Goal: Information Seeking & Learning: Learn about a topic

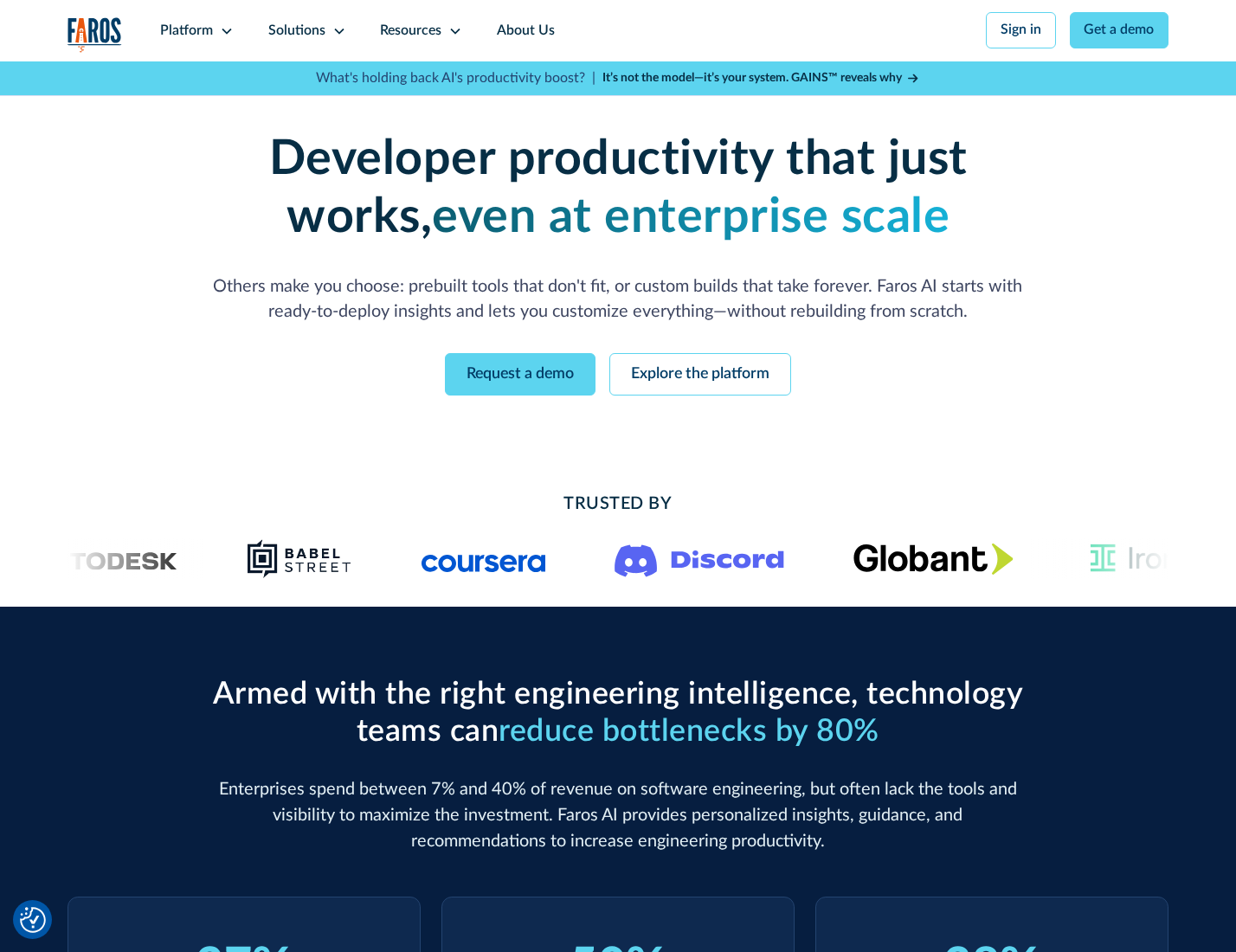
click at [224, 30] on icon at bounding box center [226, 31] width 14 height 14
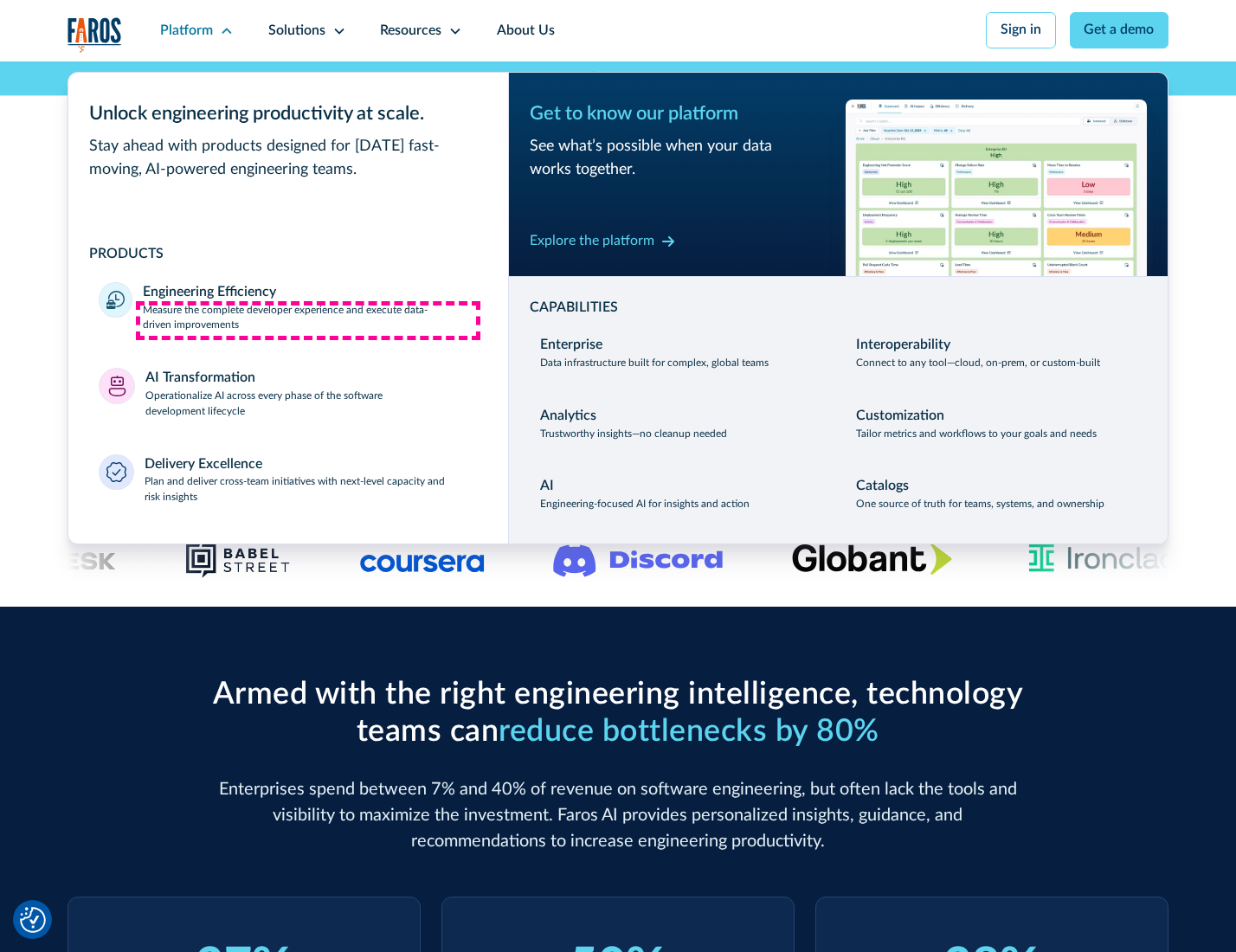
click at [308, 320] on p "Measure the complete developer experience and execute data-driven improvements" at bounding box center [310, 318] width 334 height 31
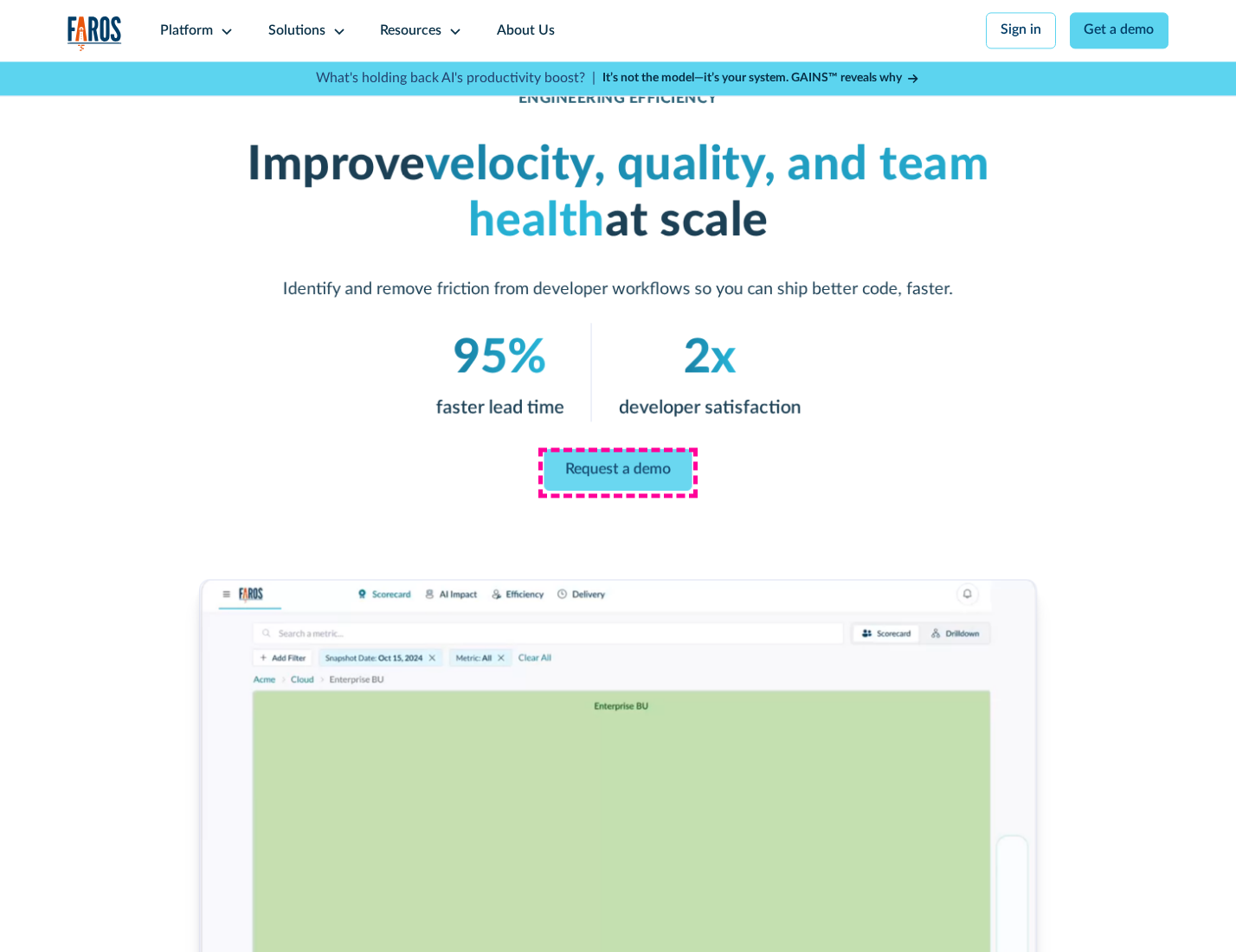
click at [618, 472] on link "Request a demo" at bounding box center [618, 470] width 148 height 42
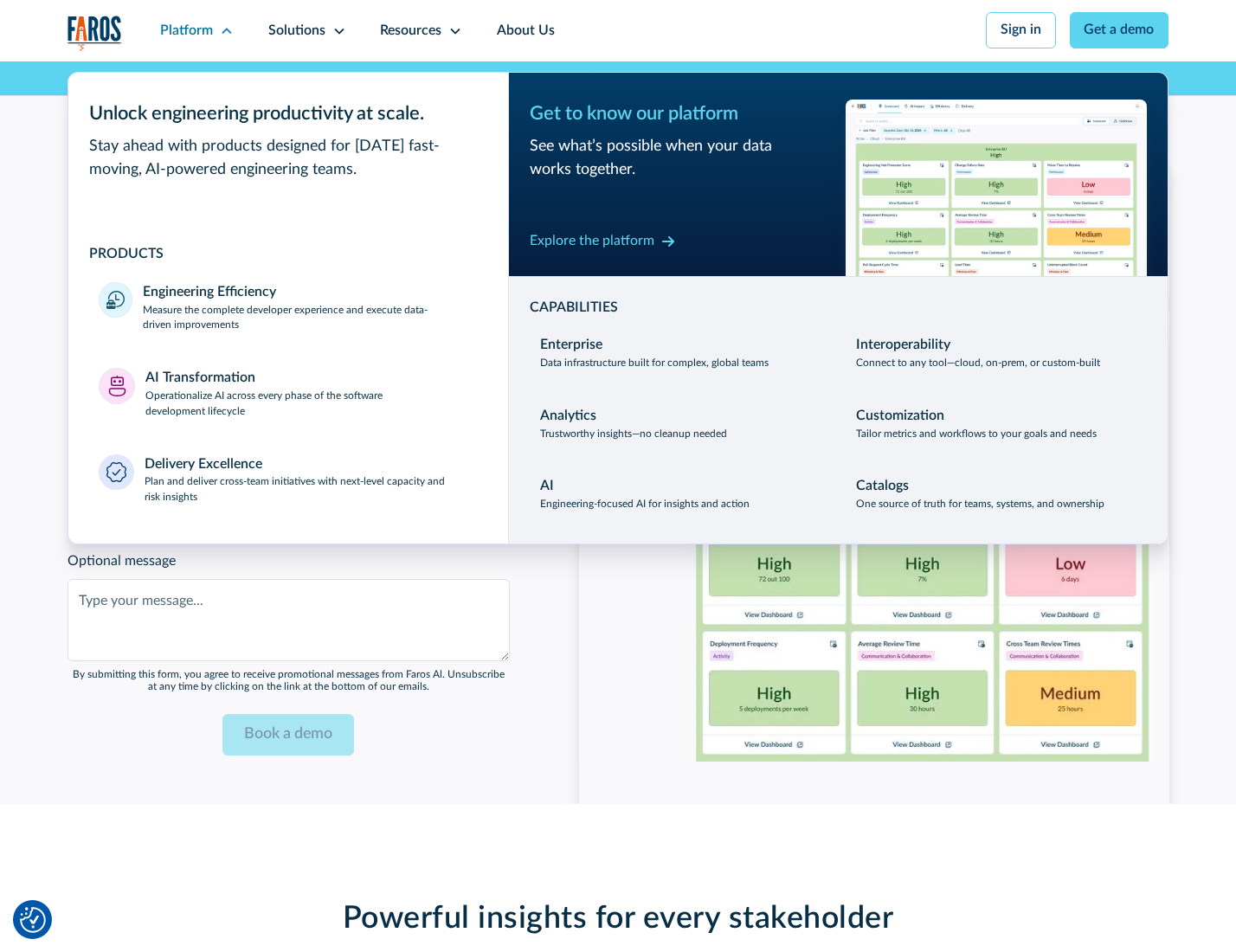
scroll to position [3843, 0]
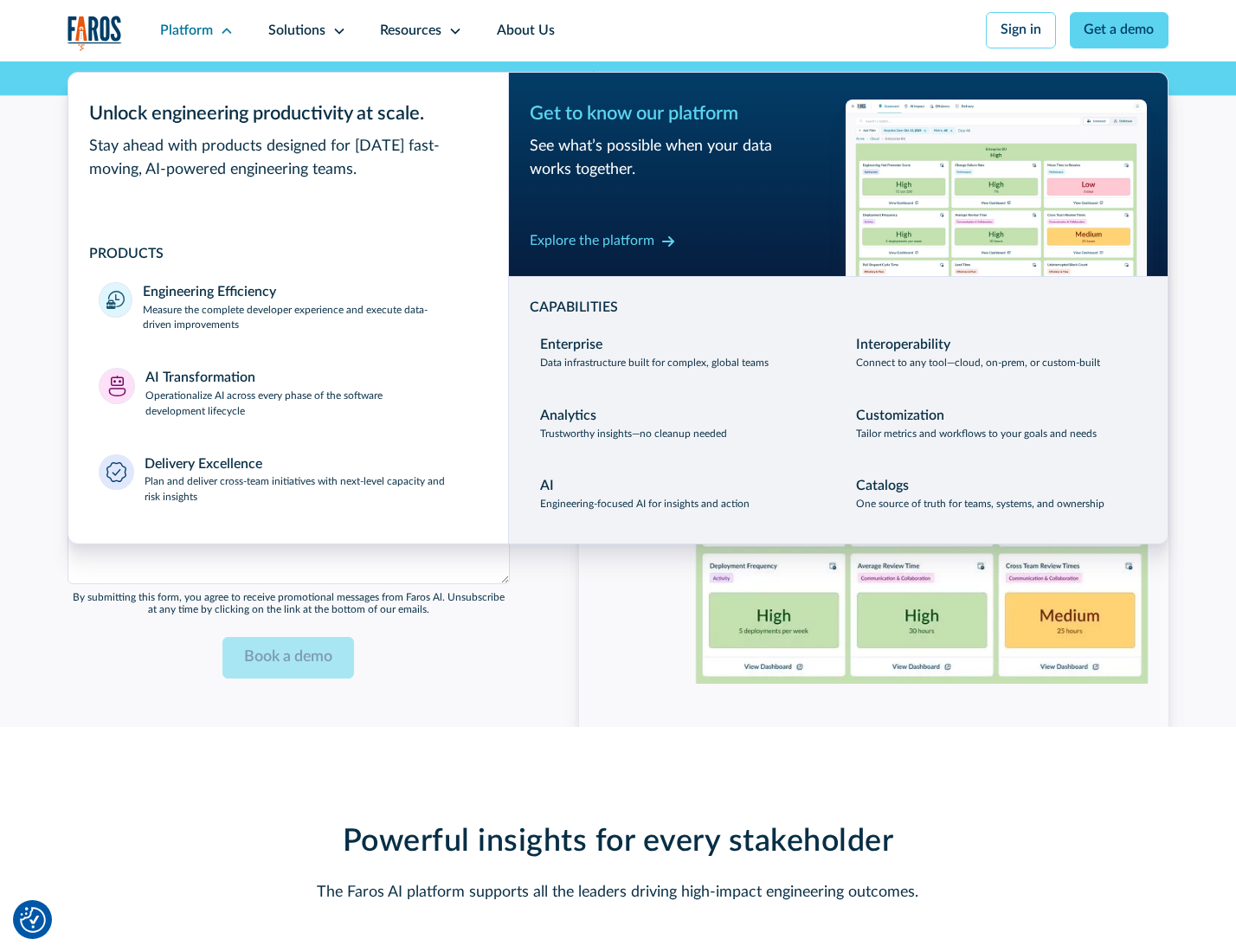
click at [309, 396] on p "Operationalize AI across every phase of the software development lifecycle" at bounding box center [312, 404] width 332 height 31
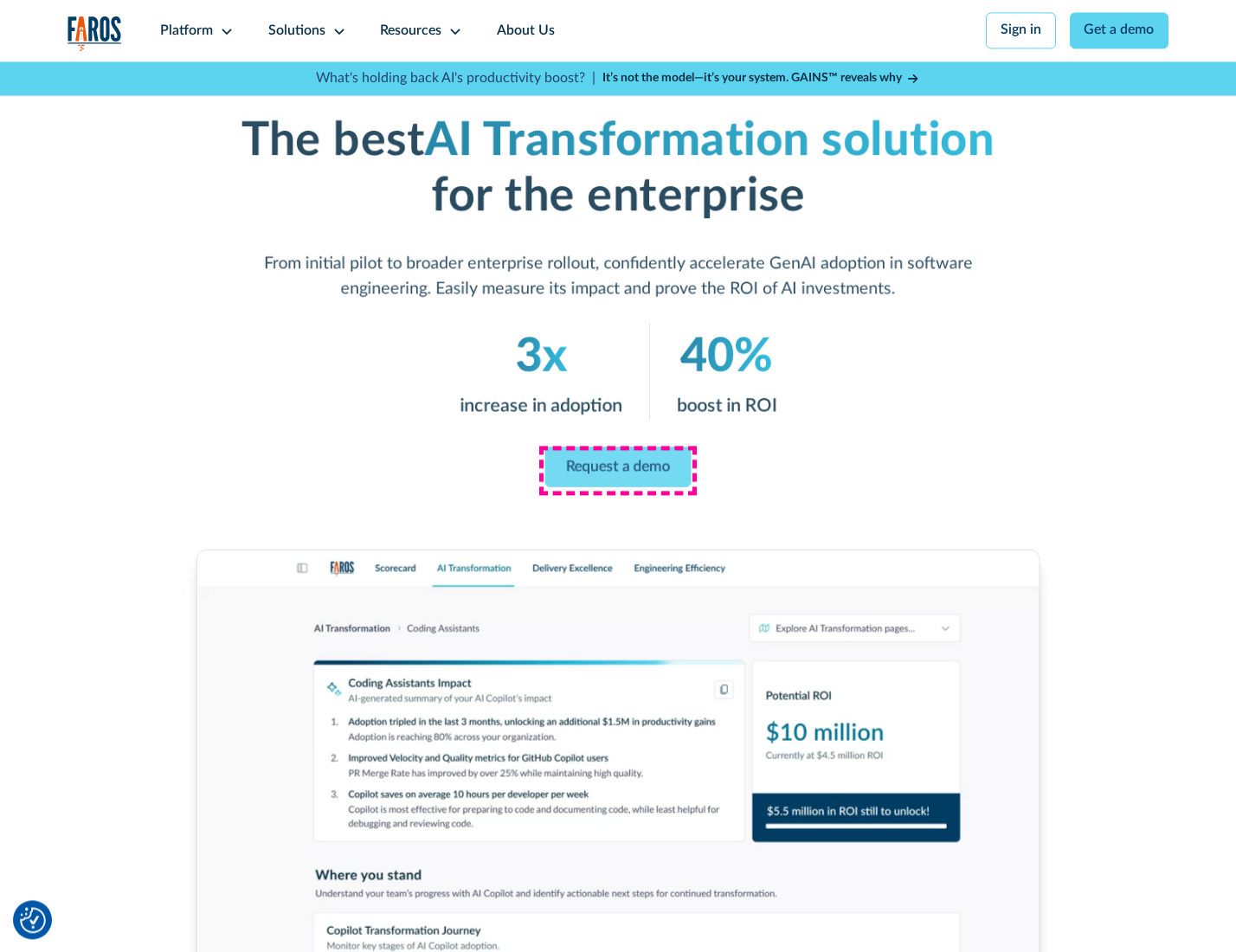
click at [618, 470] on link "Request a demo" at bounding box center [618, 467] width 147 height 41
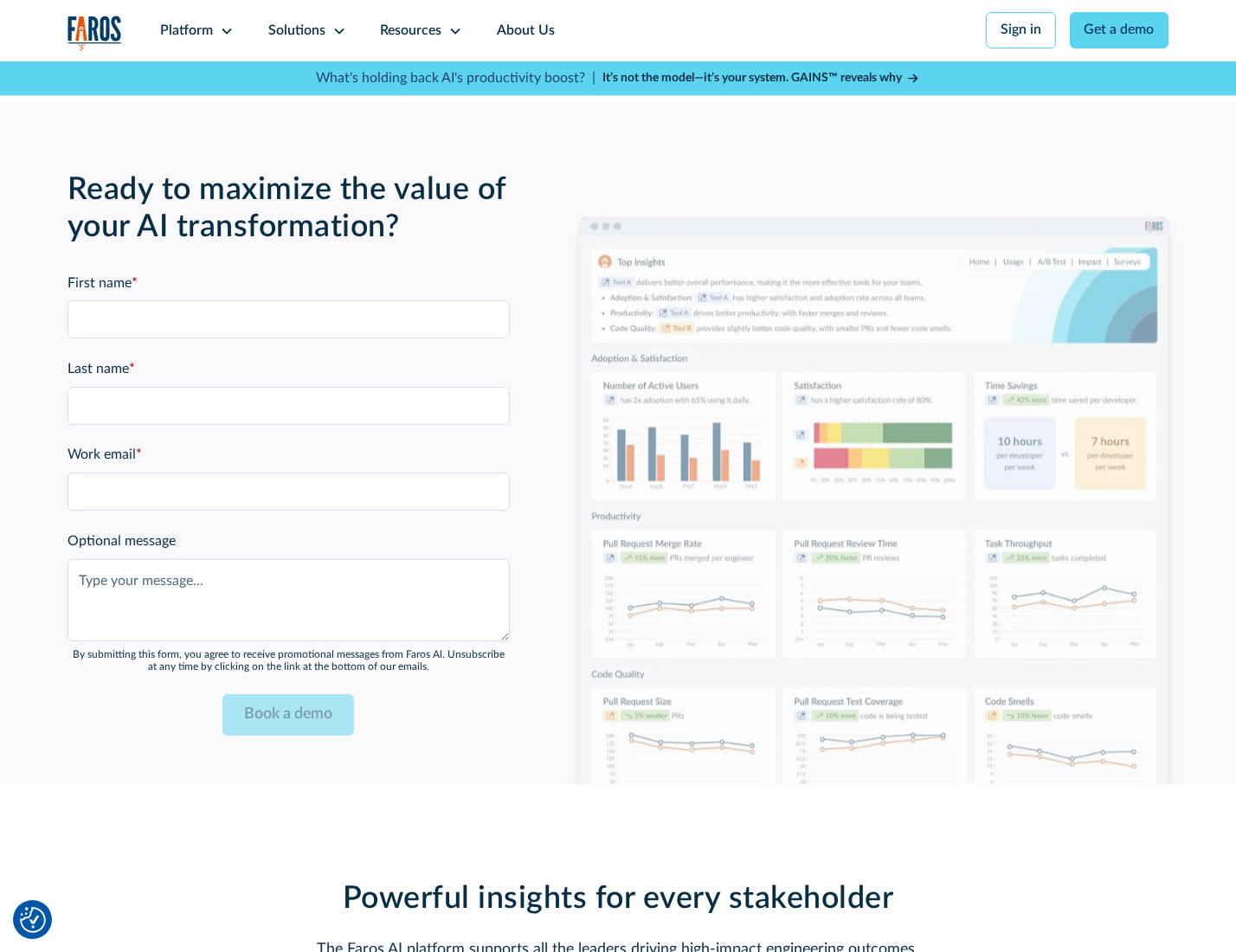
scroll to position [4184, 0]
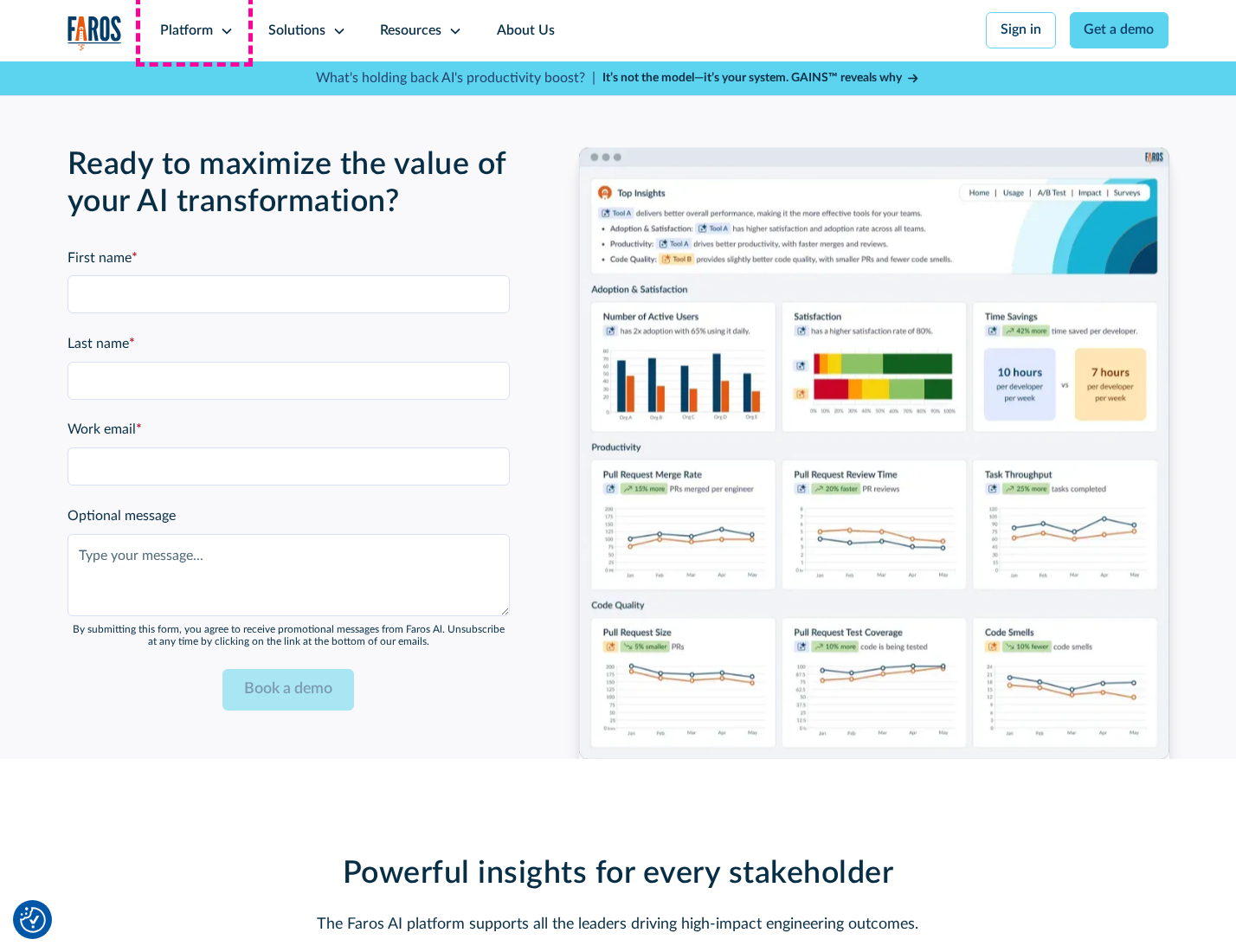
click at [194, 30] on div "Platform" at bounding box center [186, 30] width 52 height 20
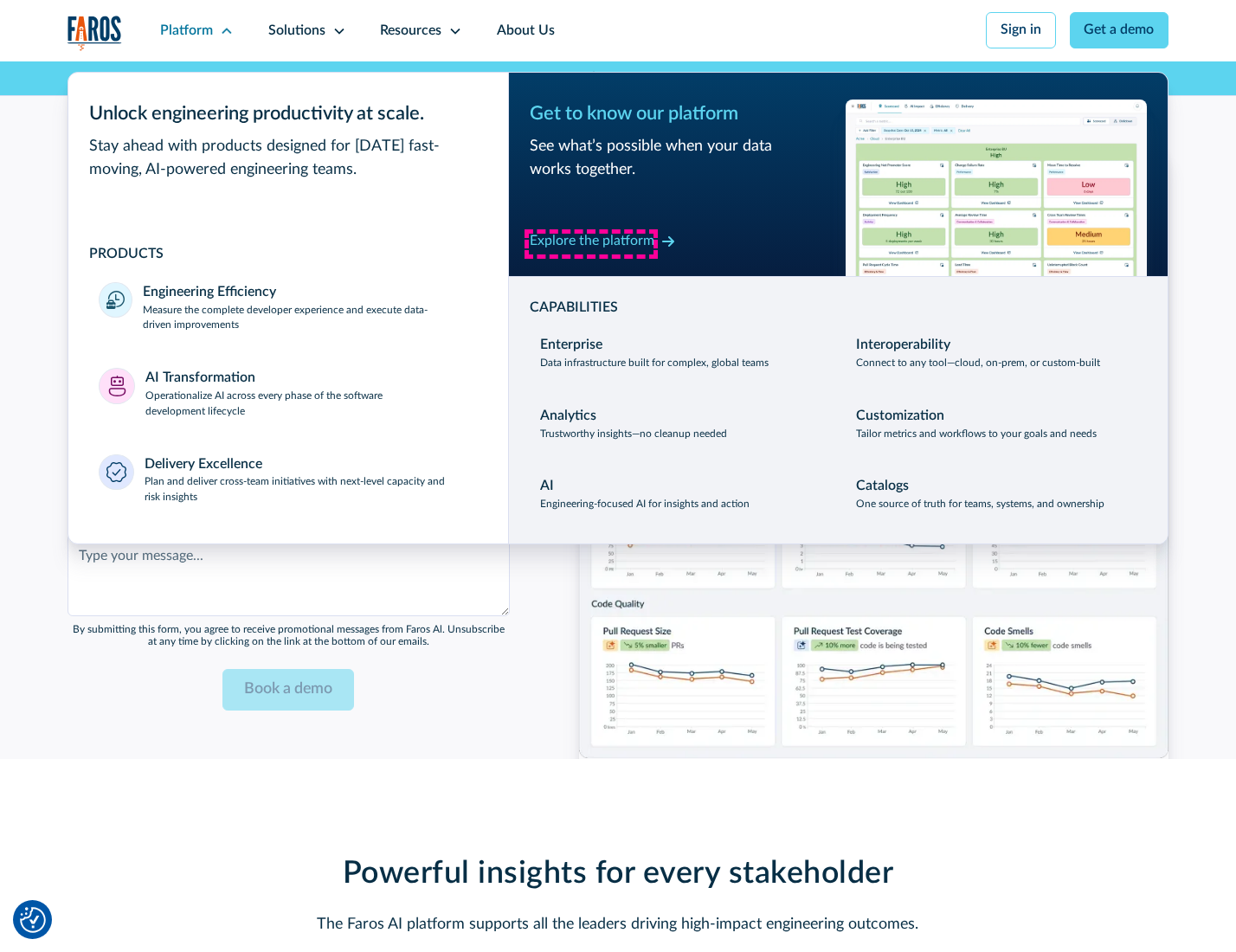
click at [591, 244] on div "Explore the platform" at bounding box center [592, 241] width 124 height 20
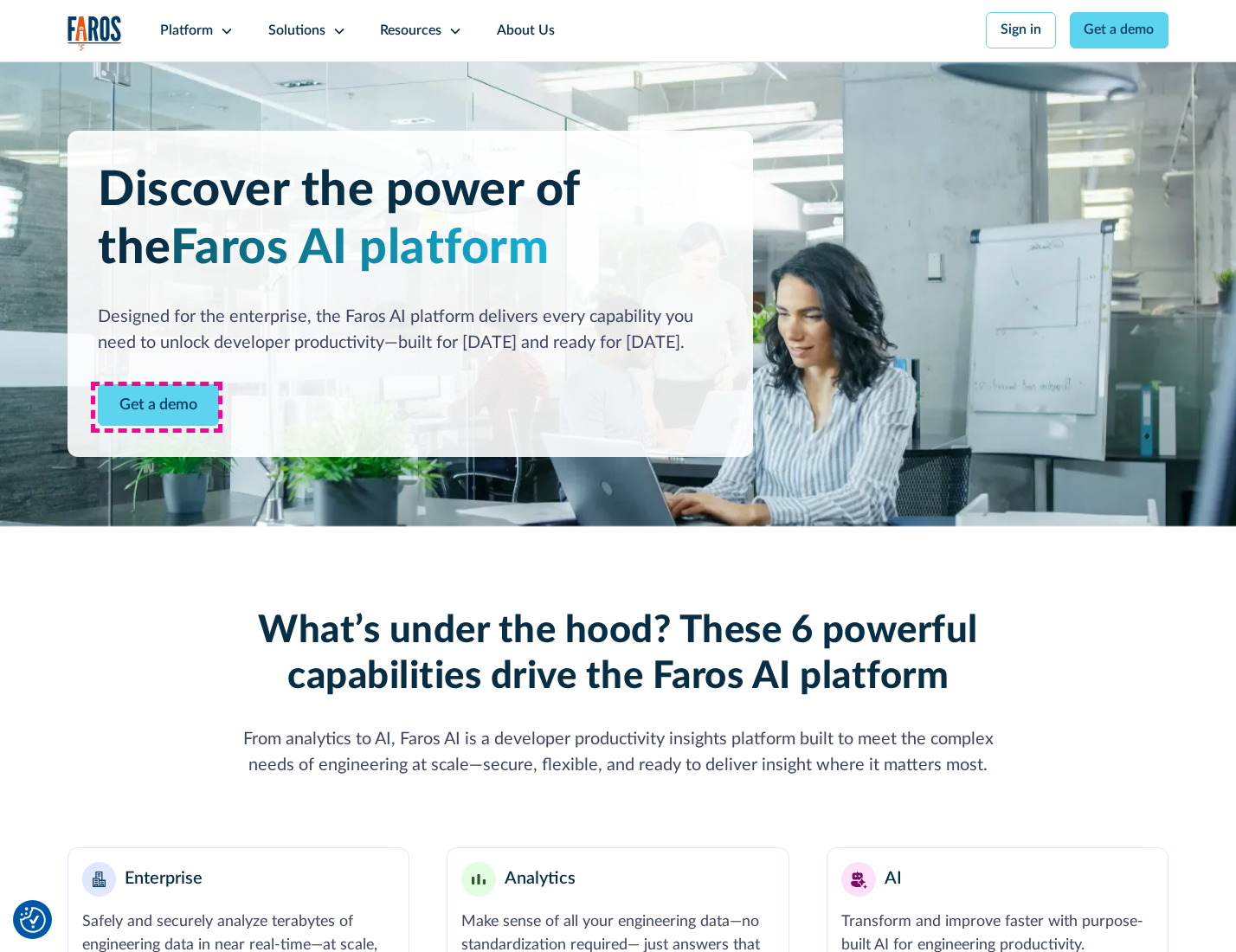
click at [156, 407] on link "Get a demo" at bounding box center [158, 406] width 121 height 43
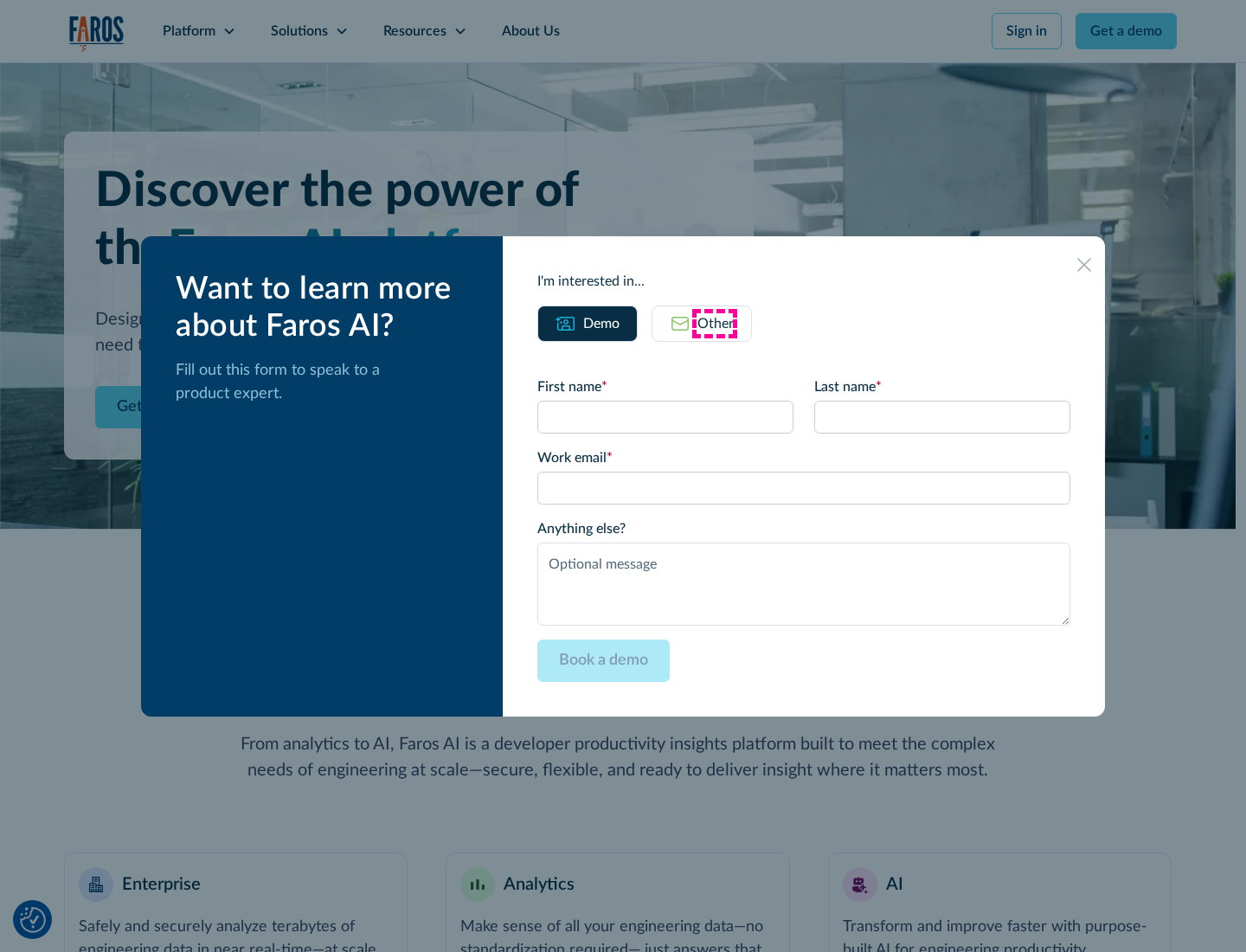
click at [714, 323] on div "Other" at bounding box center [715, 323] width 36 height 20
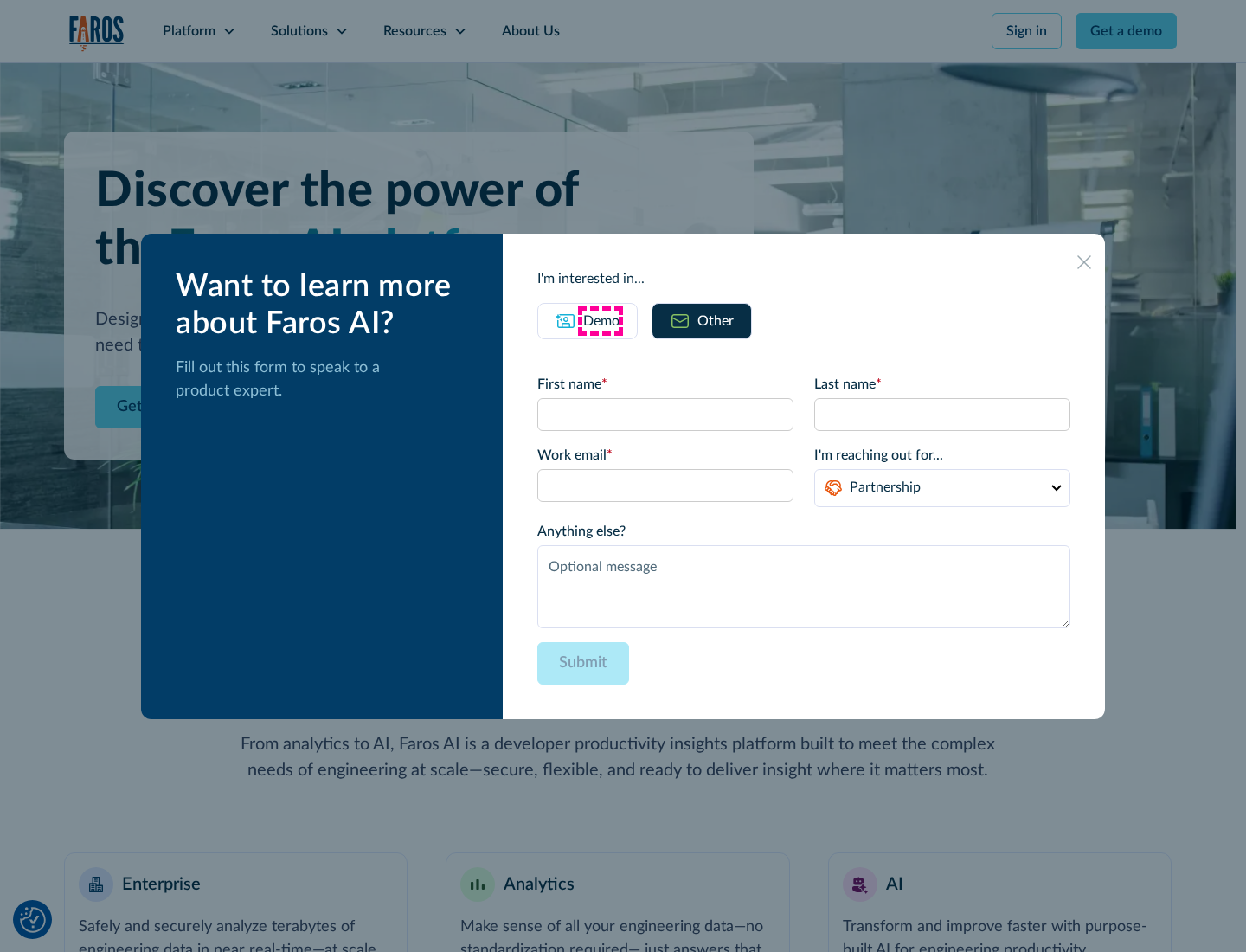
click at [600, 320] on div "Demo" at bounding box center [601, 320] width 36 height 20
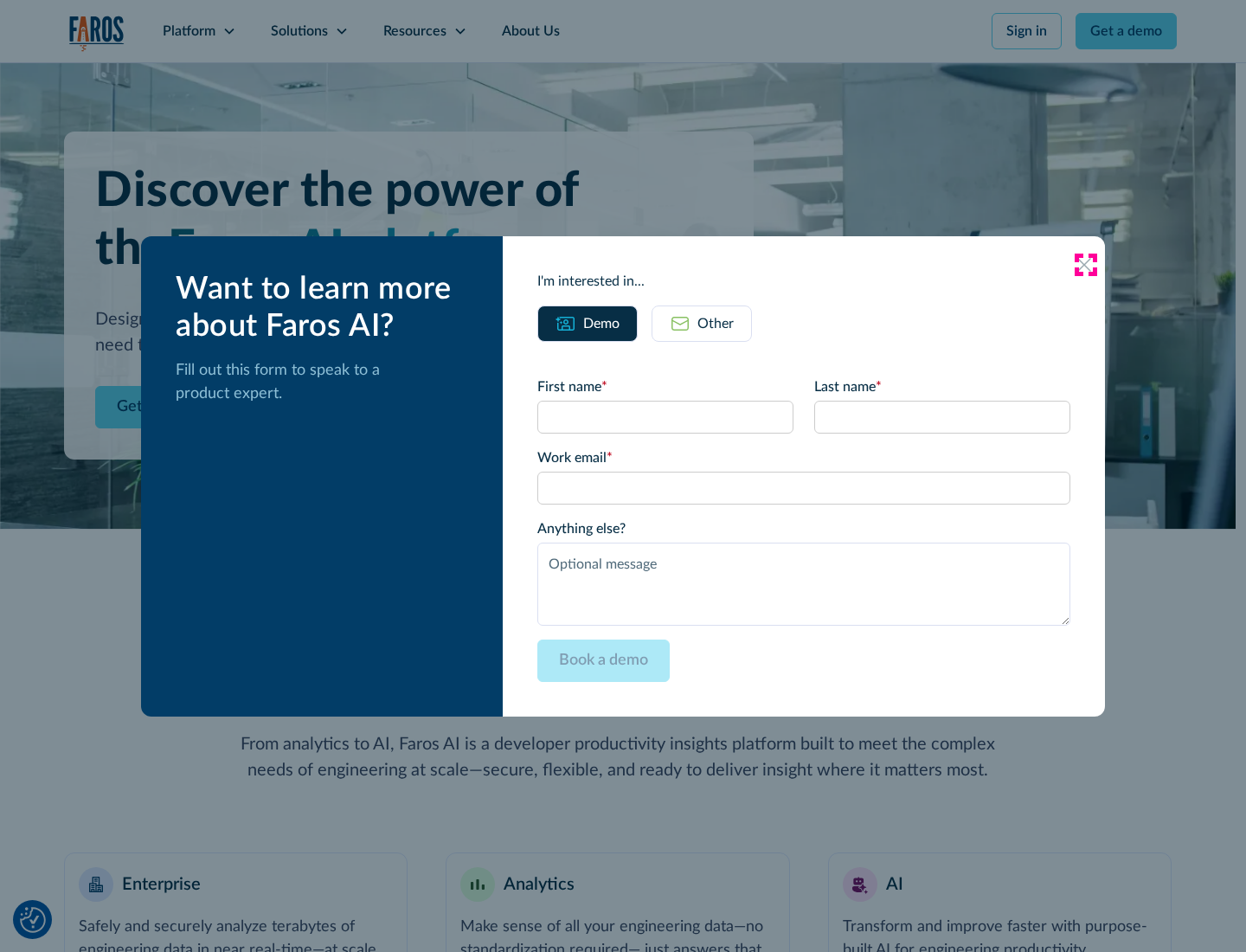
click at [1085, 264] on icon at bounding box center [1084, 265] width 14 height 14
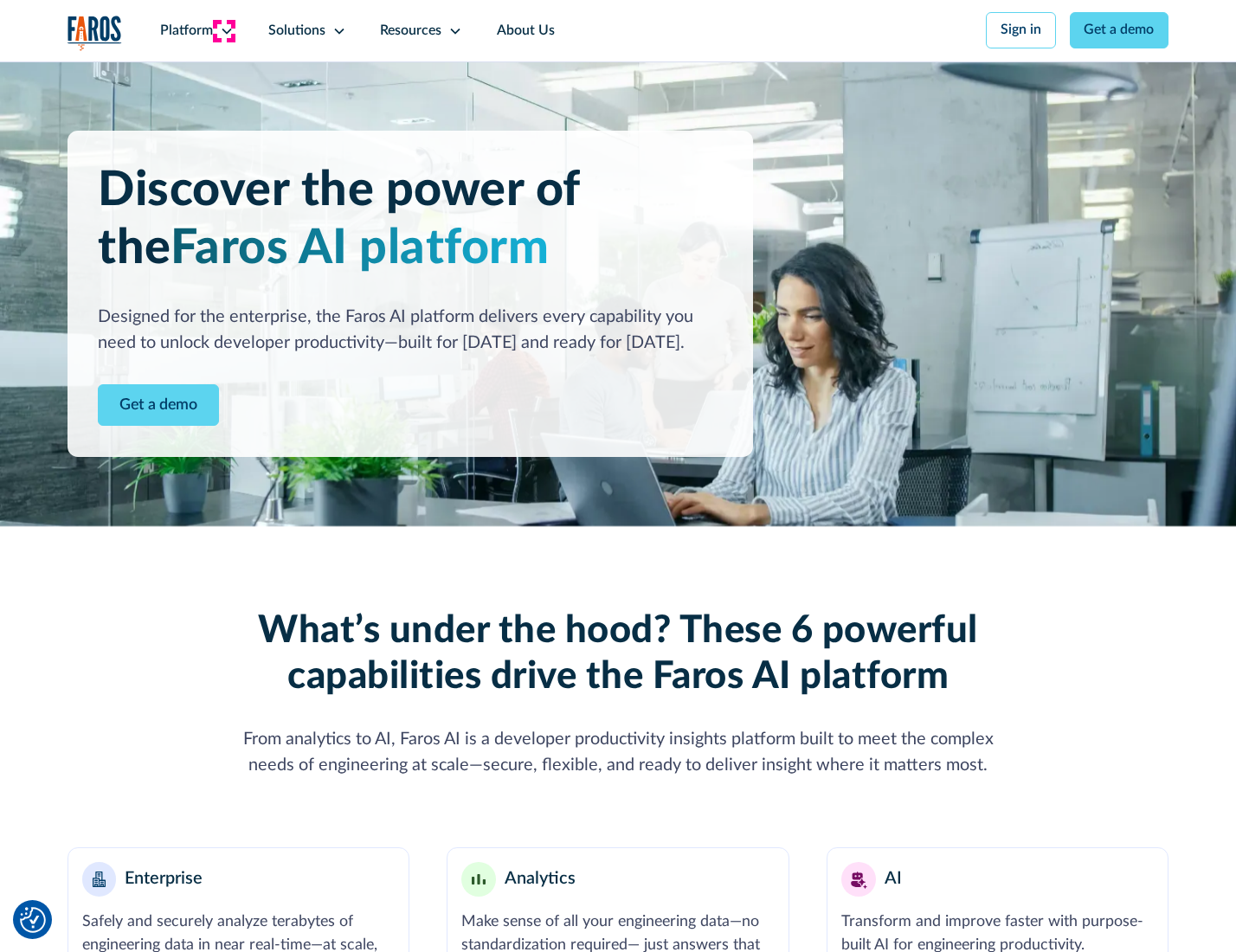
click at [224, 30] on icon at bounding box center [226, 31] width 14 height 14
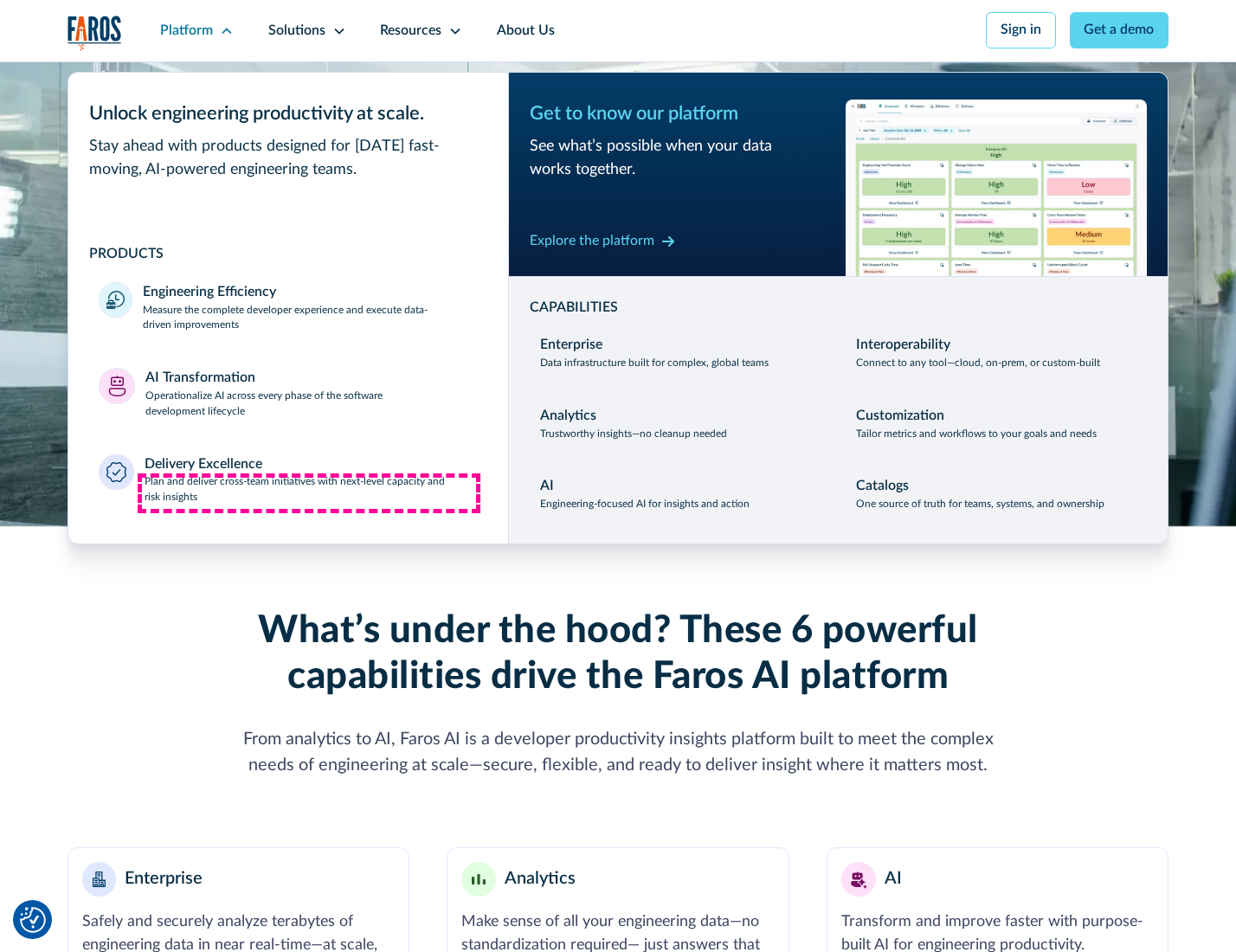
click at [309, 493] on p "Plan and deliver cross-team initiatives with next-level capacity and risk insig…" at bounding box center [311, 490] width 333 height 31
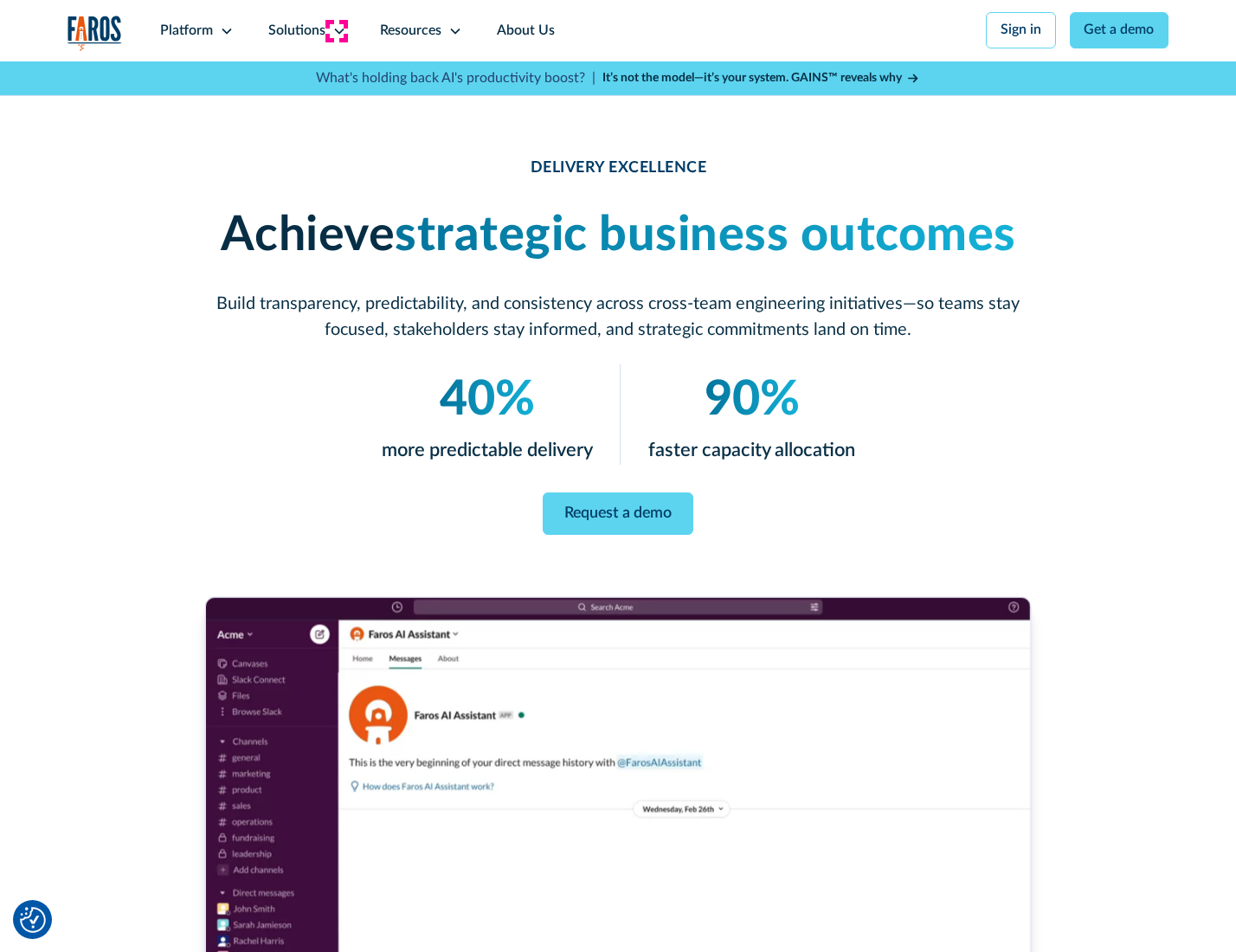
click at [336, 30] on icon at bounding box center [339, 31] width 14 height 14
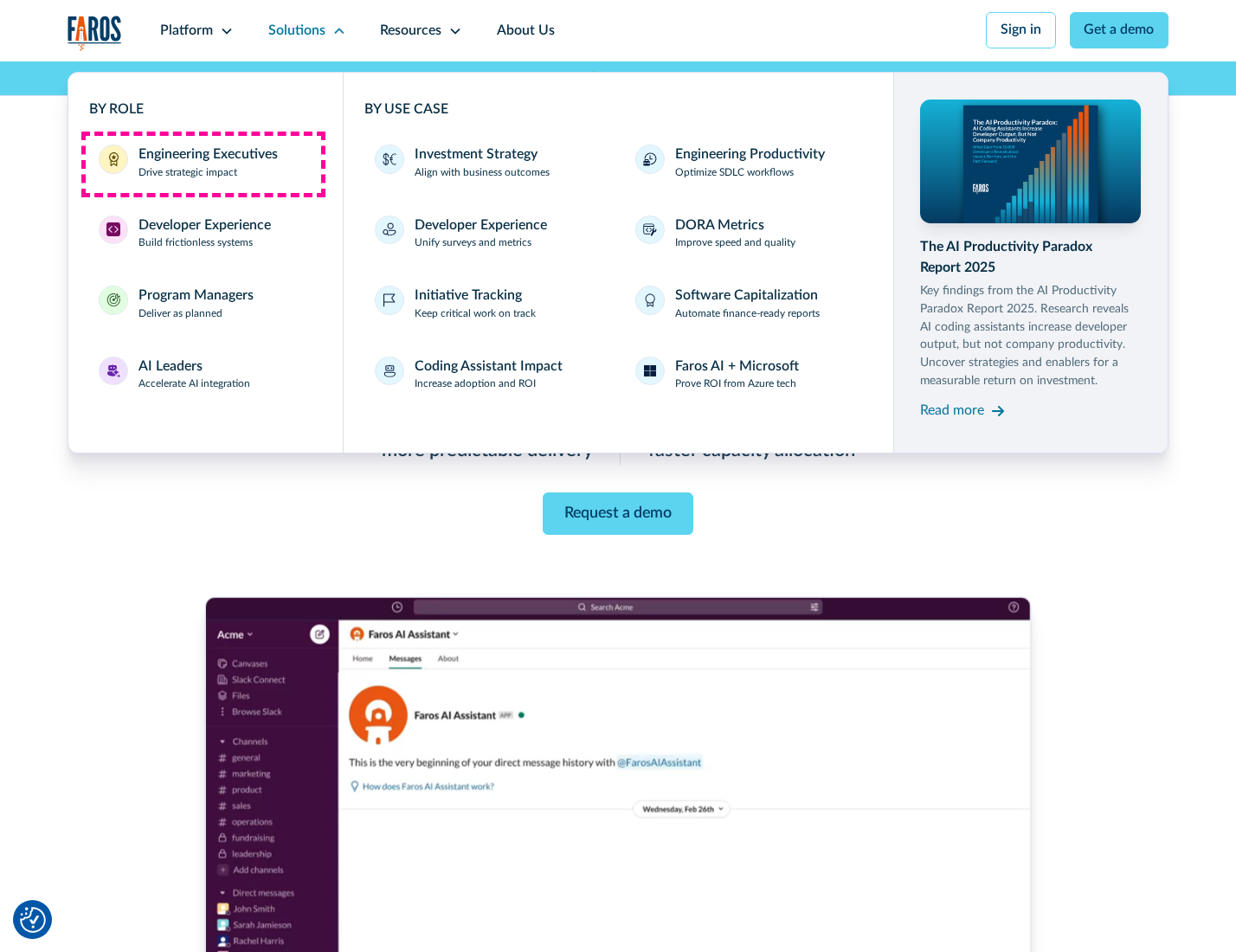
click at [203, 164] on div "Engineering Executives" at bounding box center [209, 154] width 140 height 20
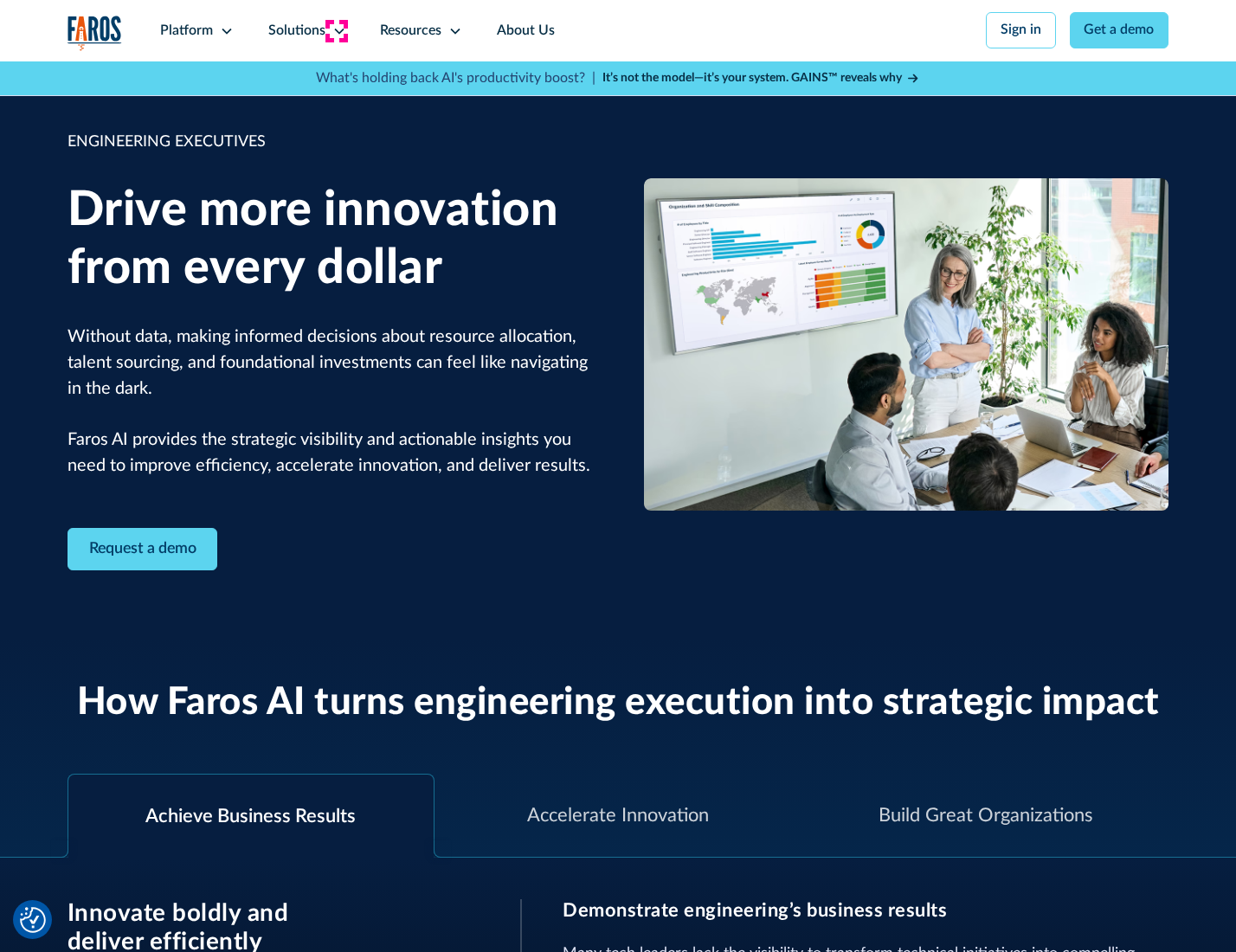
click at [336, 30] on icon at bounding box center [339, 31] width 14 height 14
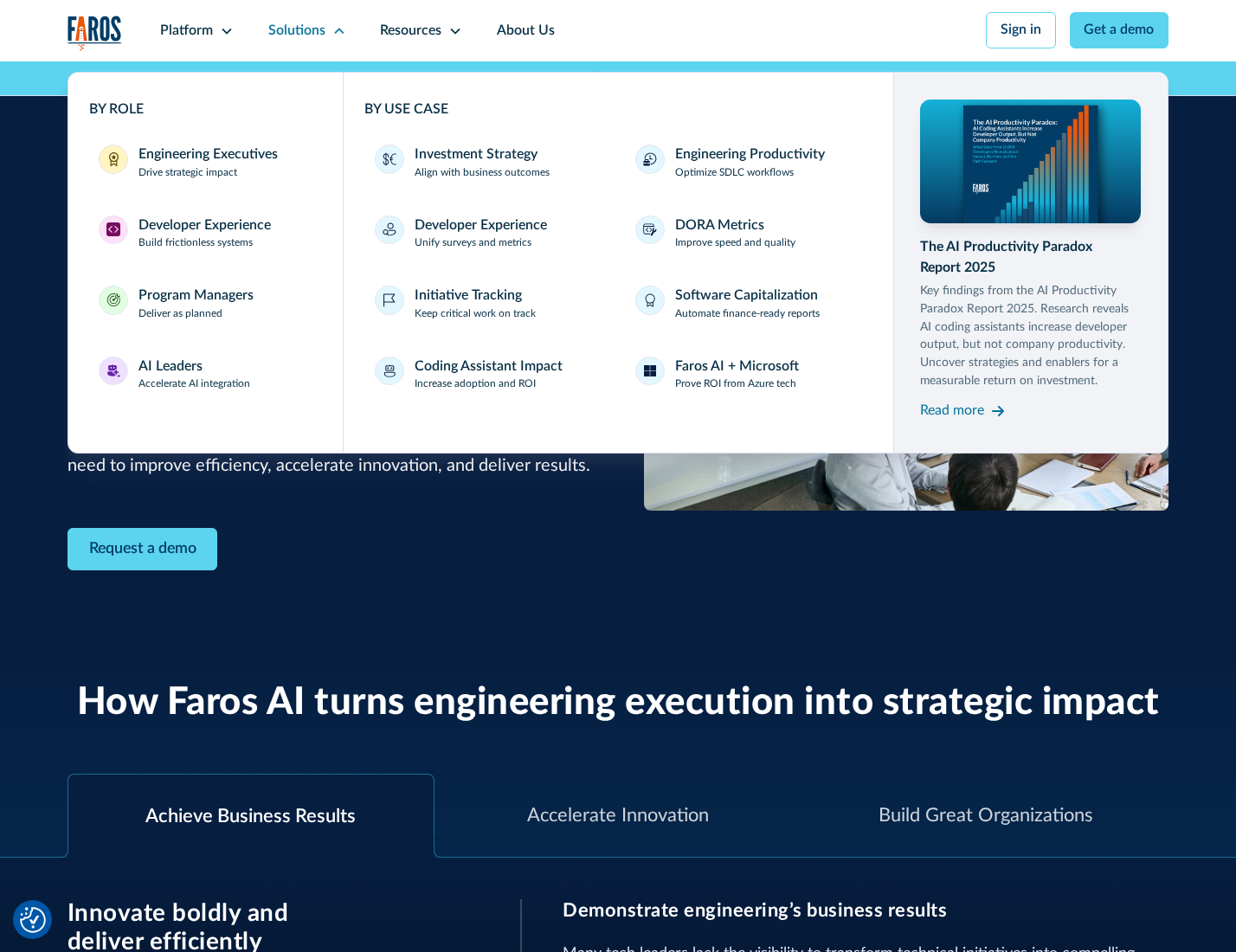
click at [203, 227] on div "Developer Experience" at bounding box center [205, 225] width 132 height 20
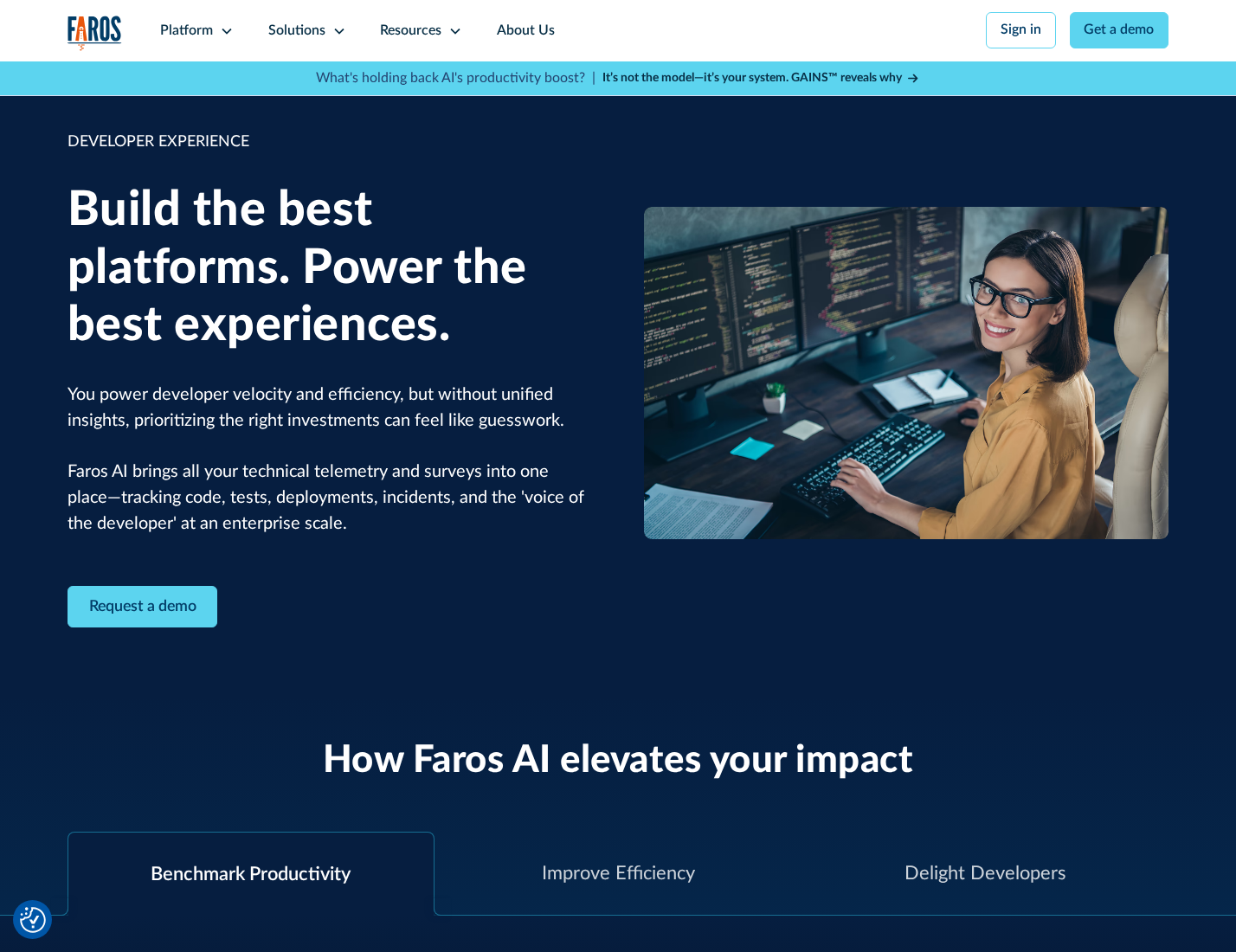
click at [305, 30] on div "Solutions" at bounding box center [296, 30] width 57 height 20
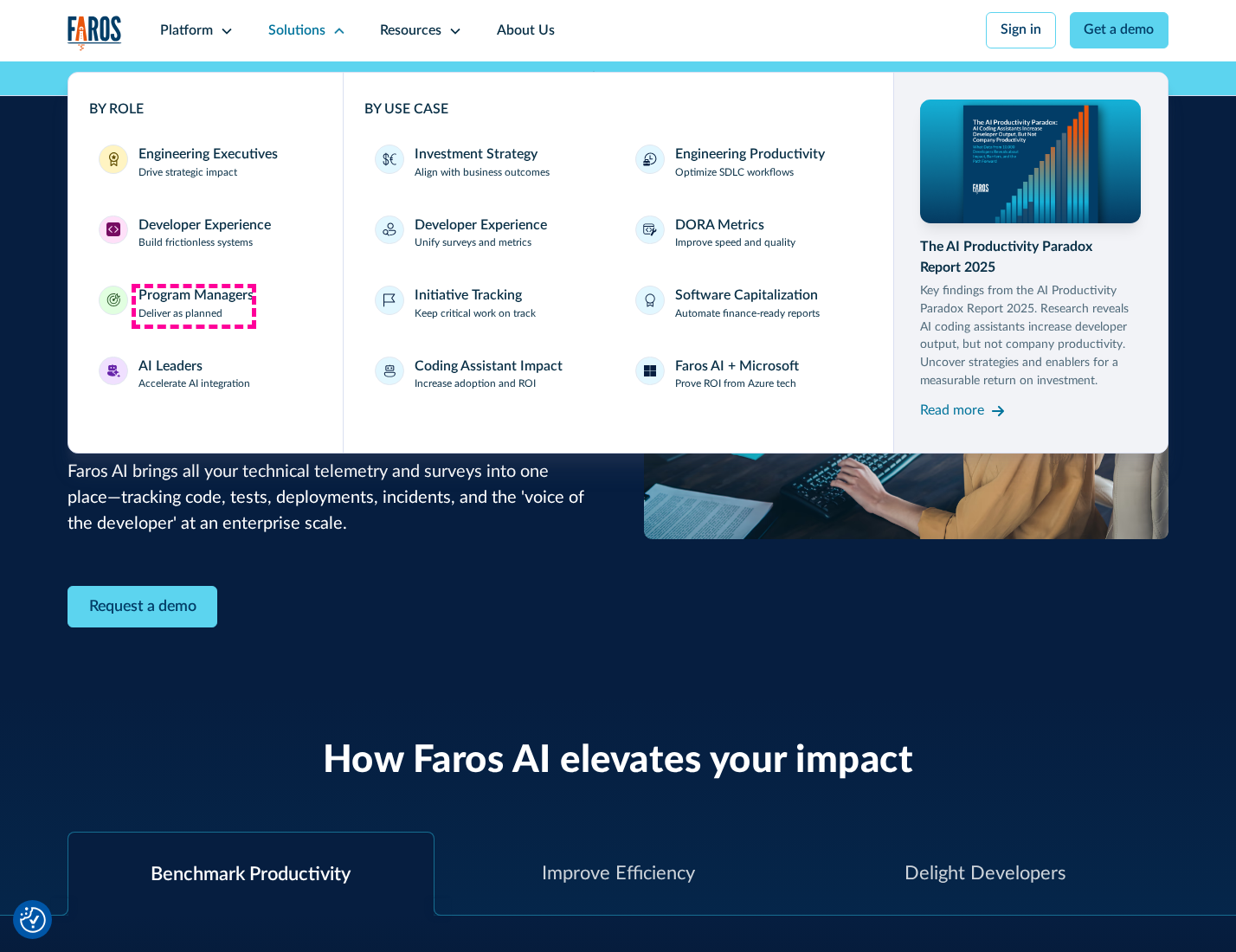
click at [193, 306] on div "Program Managers" at bounding box center [196, 295] width 116 height 20
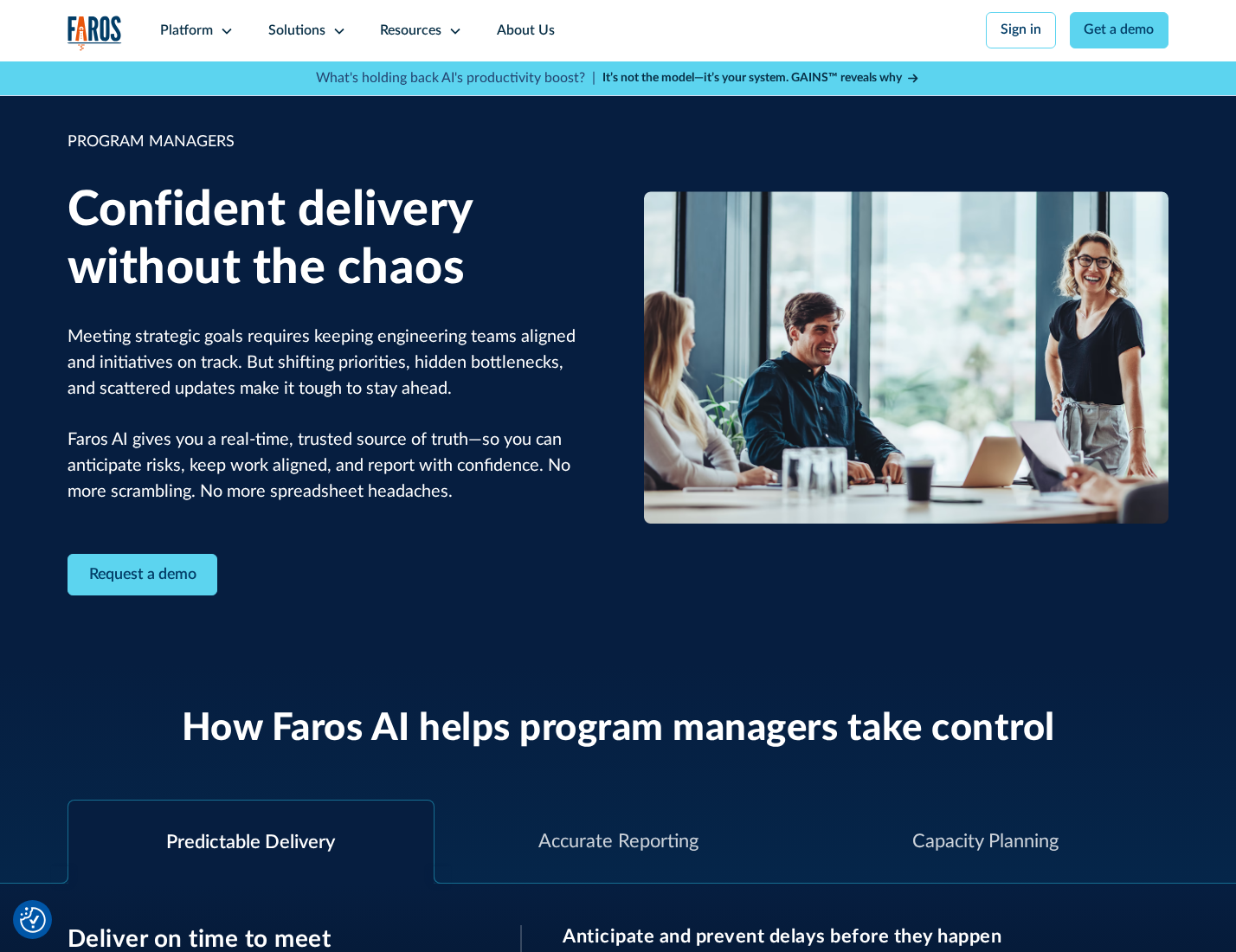
click at [336, 31] on icon at bounding box center [339, 31] width 14 height 14
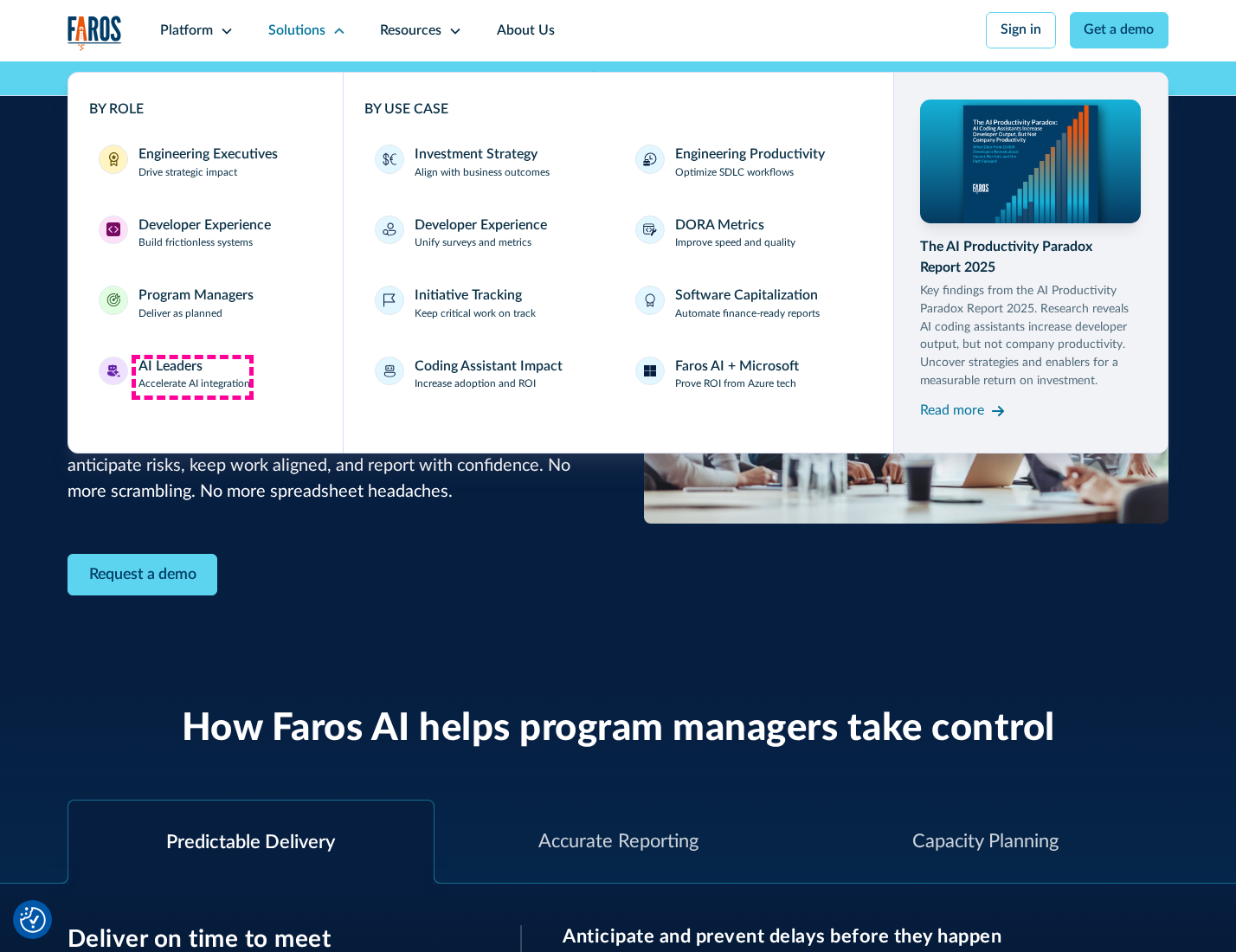
click at [192, 377] on div "AI Leaders" at bounding box center [171, 366] width 64 height 20
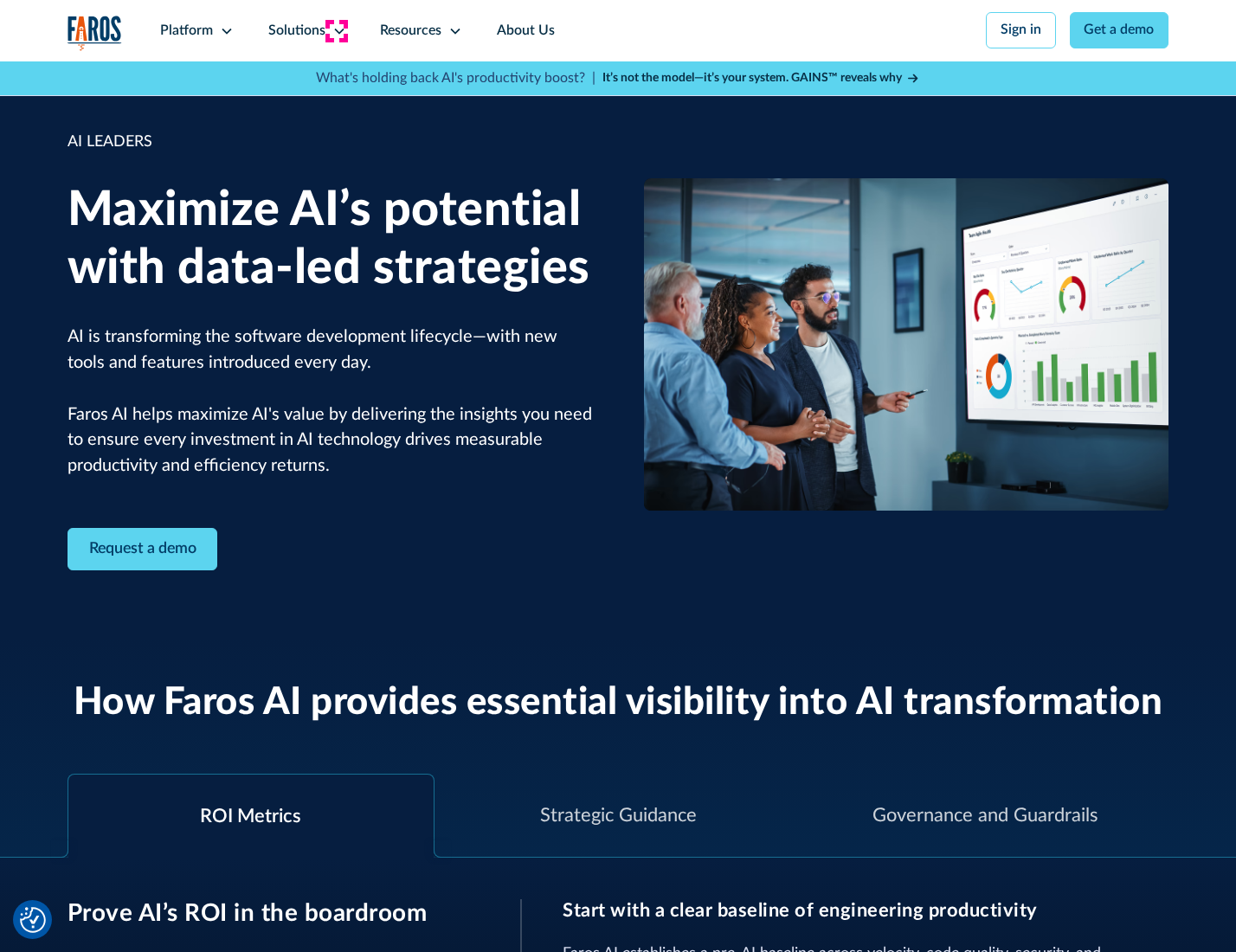
click at [336, 30] on icon at bounding box center [339, 31] width 14 height 14
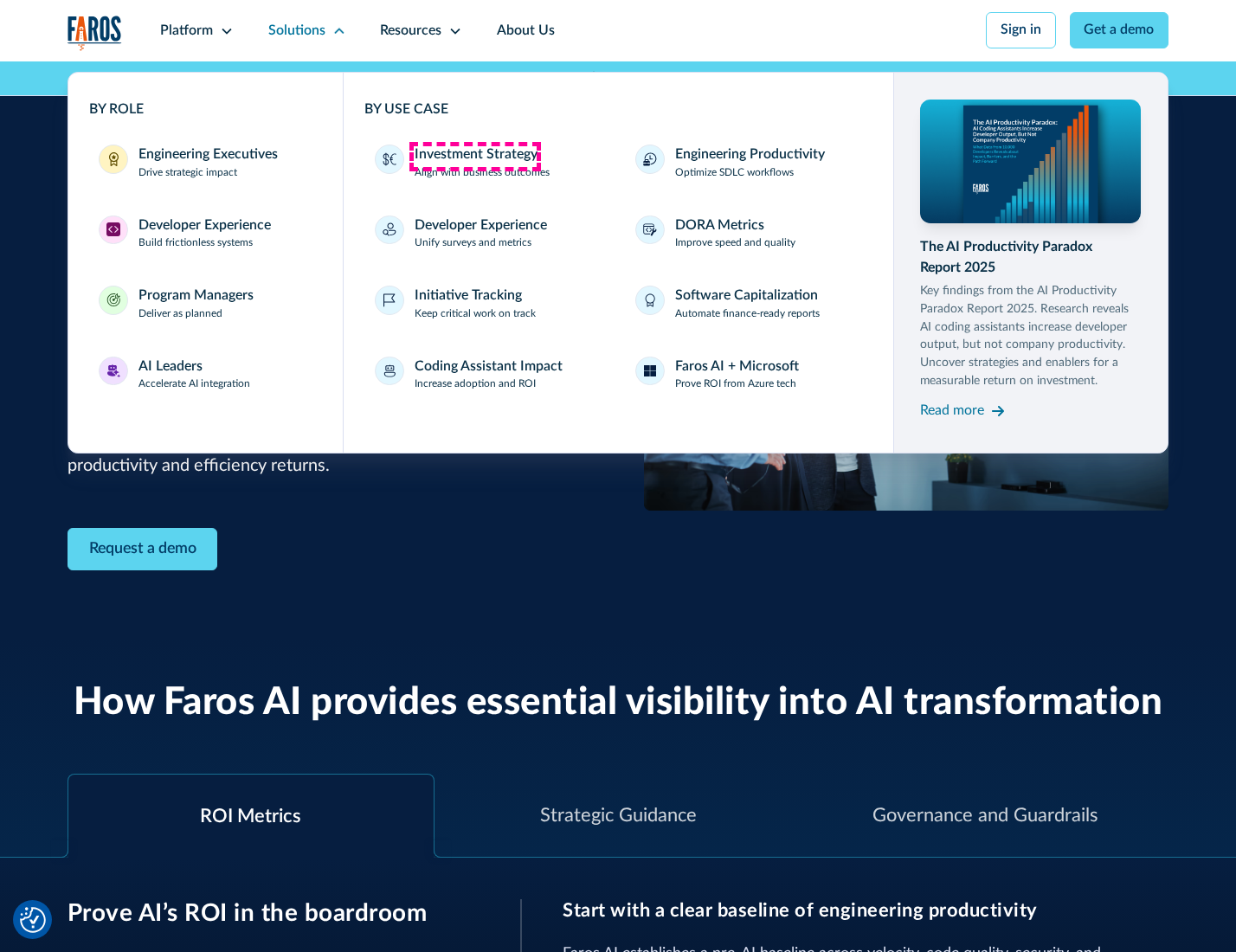
click at [475, 155] on div "Investment Strategy" at bounding box center [476, 154] width 123 height 20
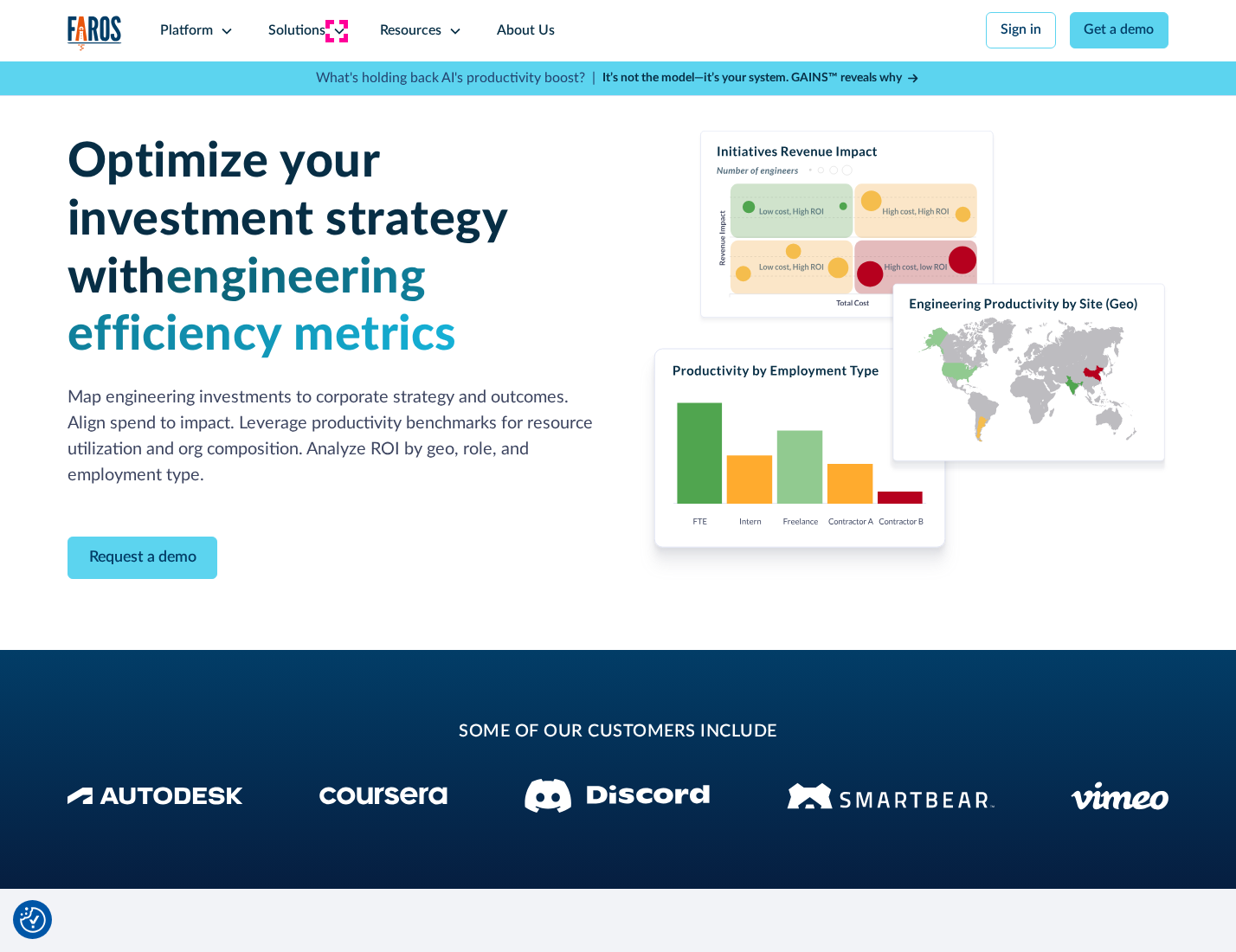
click at [336, 30] on icon at bounding box center [339, 31] width 14 height 14
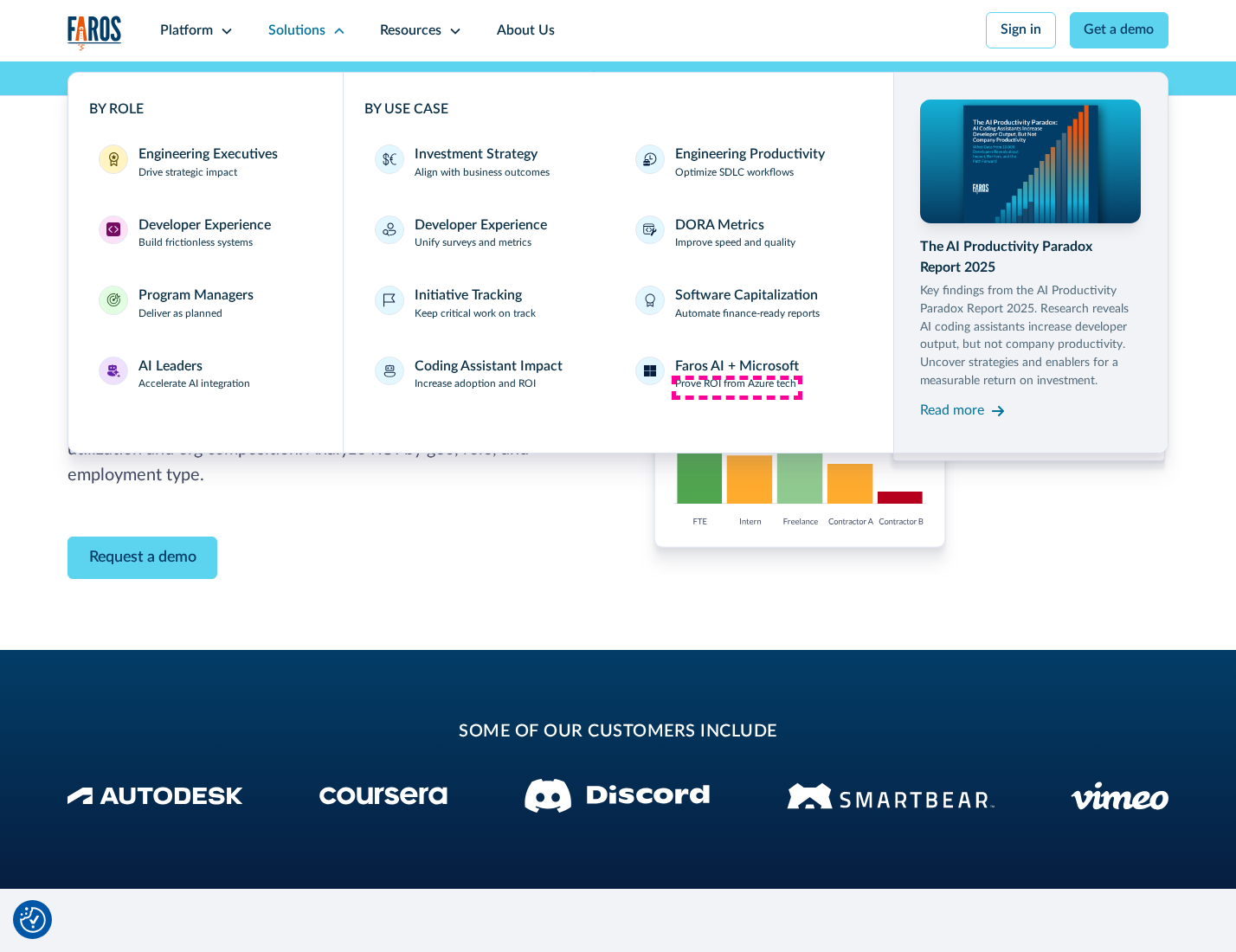
click at [737, 387] on p "Prove ROI from Azure tech" at bounding box center [735, 384] width 121 height 16
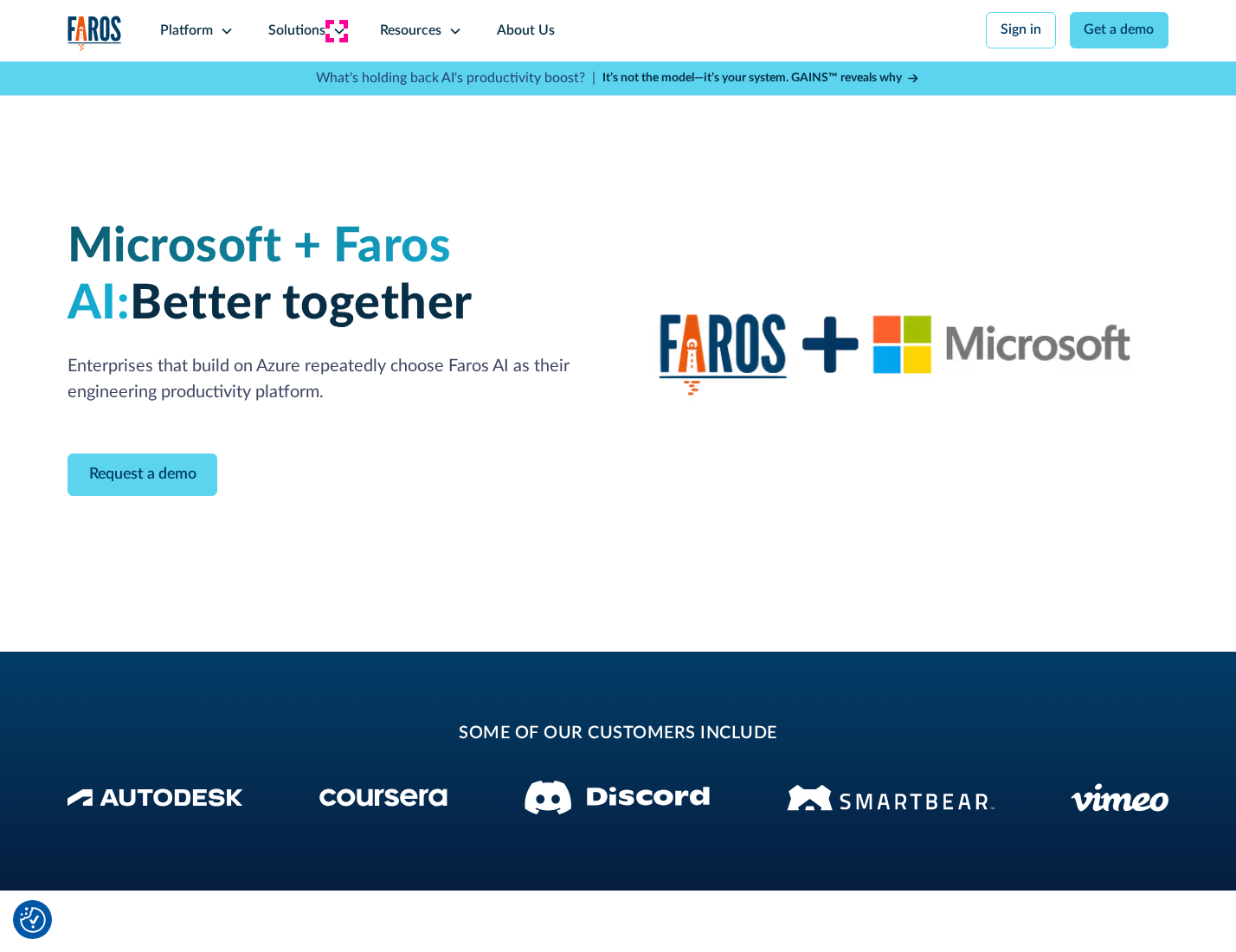
click at [336, 30] on icon at bounding box center [339, 31] width 14 height 14
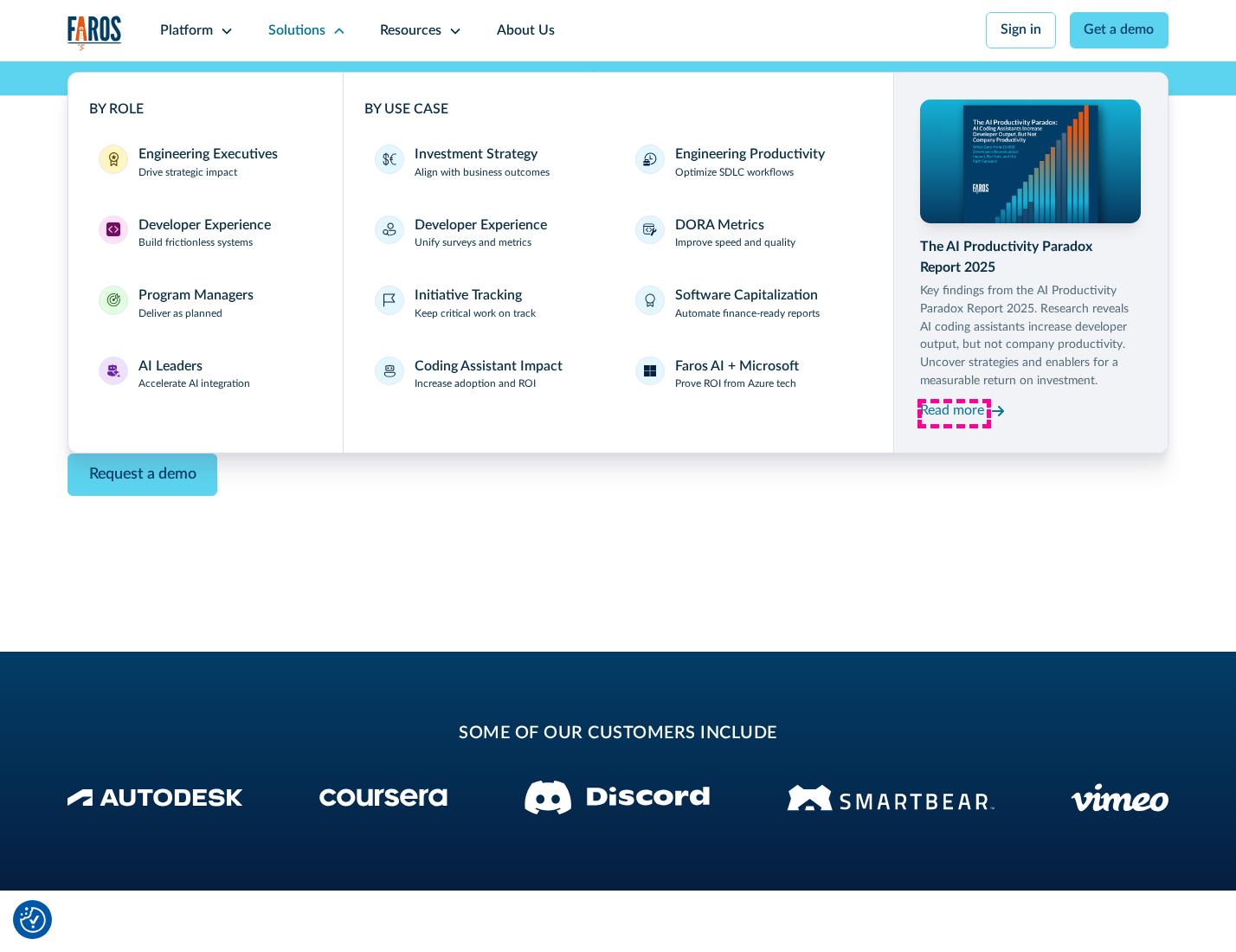
click at [953, 413] on div "Read more" at bounding box center [952, 410] width 64 height 20
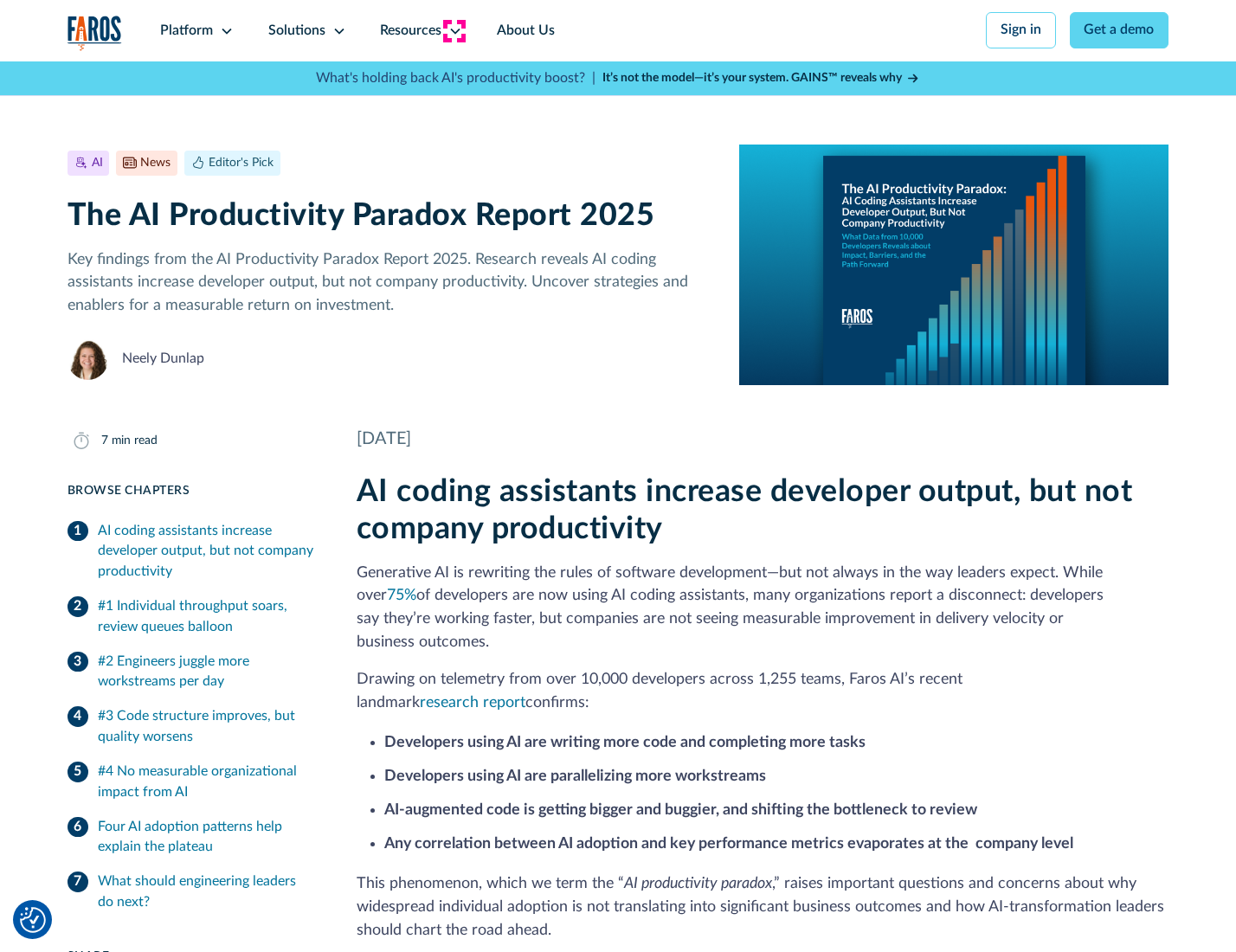
click at [453, 30] on icon at bounding box center [455, 31] width 14 height 14
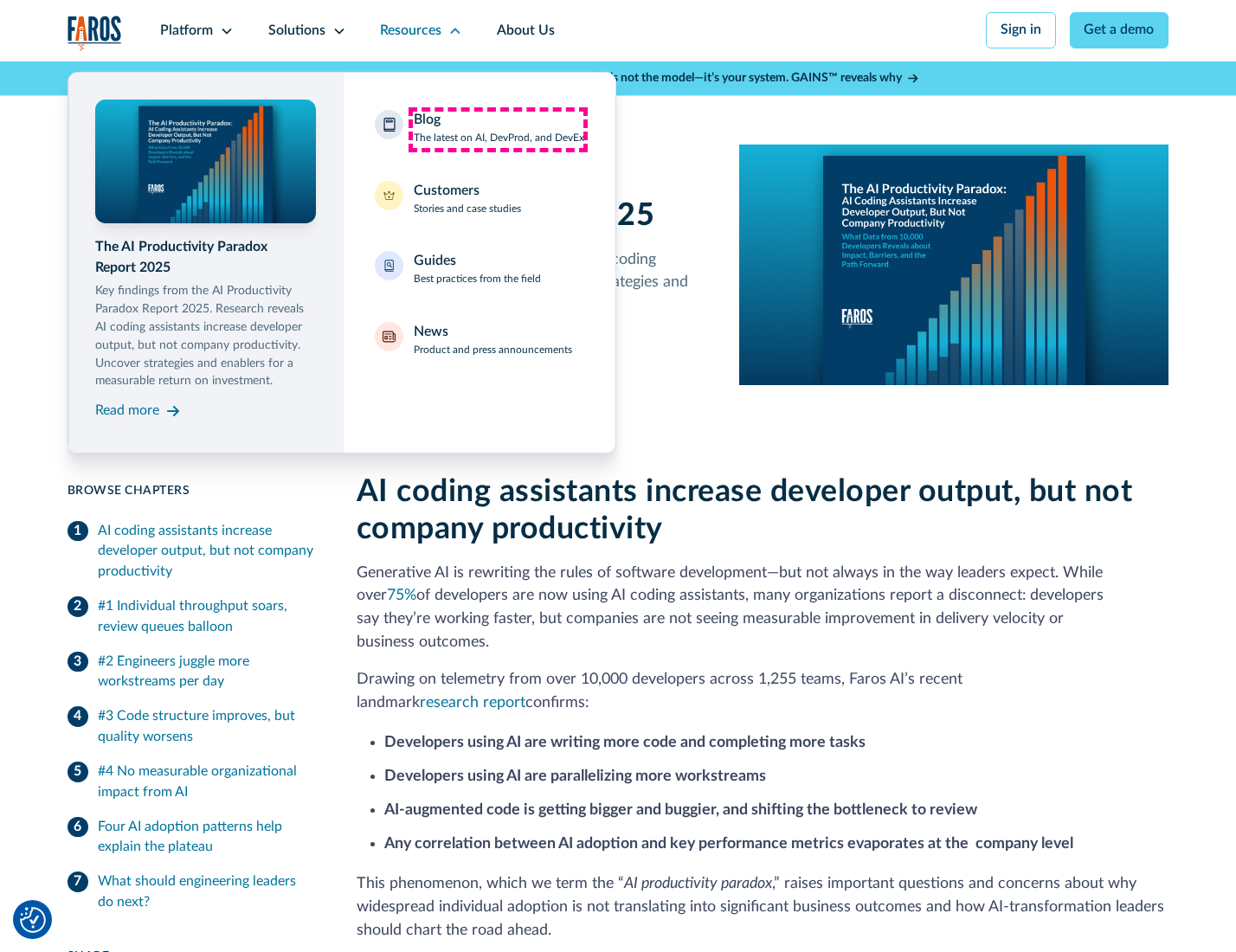
click at [498, 129] on div "Blog The latest on AI, DevProd, and DevEx" at bounding box center [499, 127] width 171 height 36
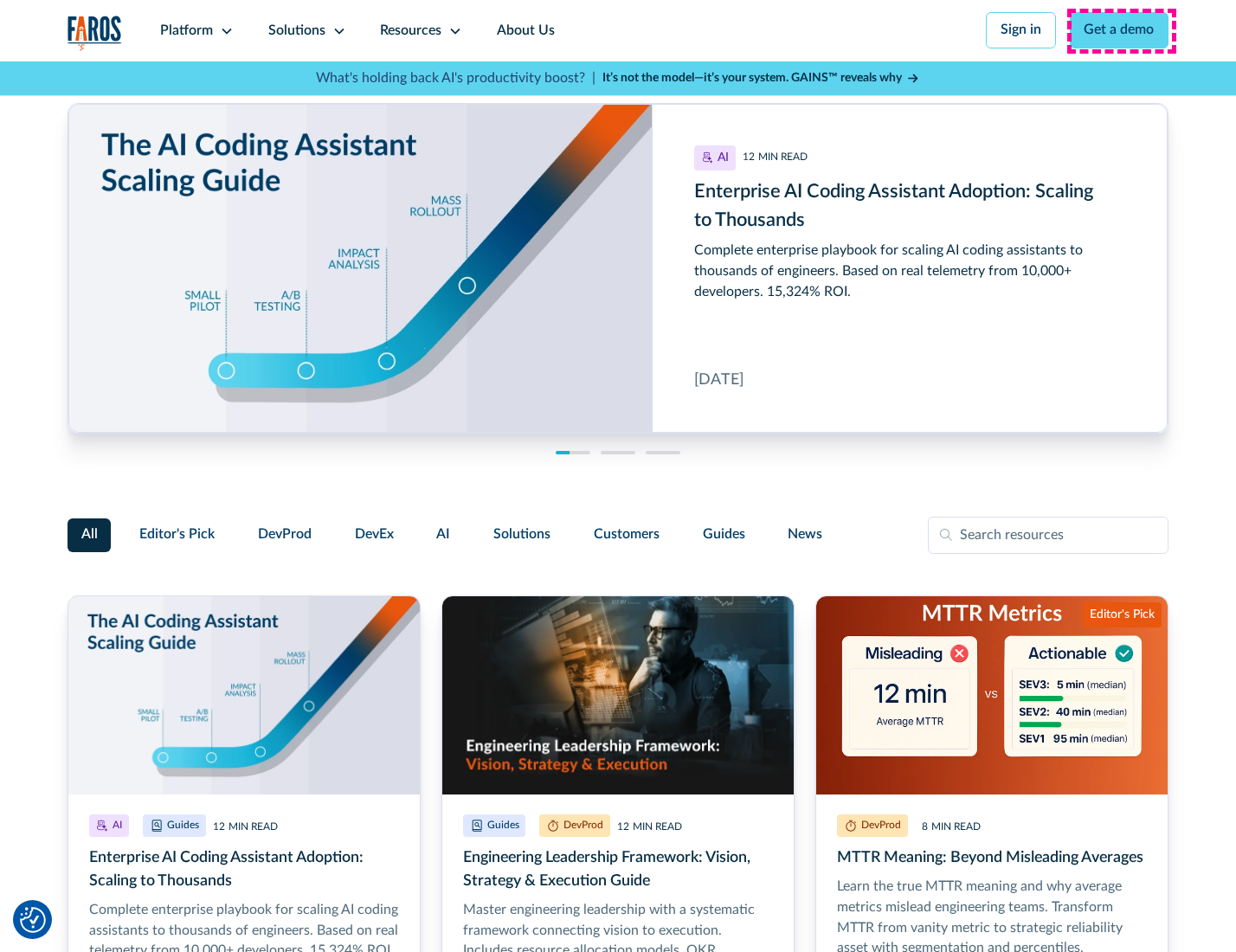
click at [1121, 30] on link "Get a demo" at bounding box center [1119, 29] width 100 height 36
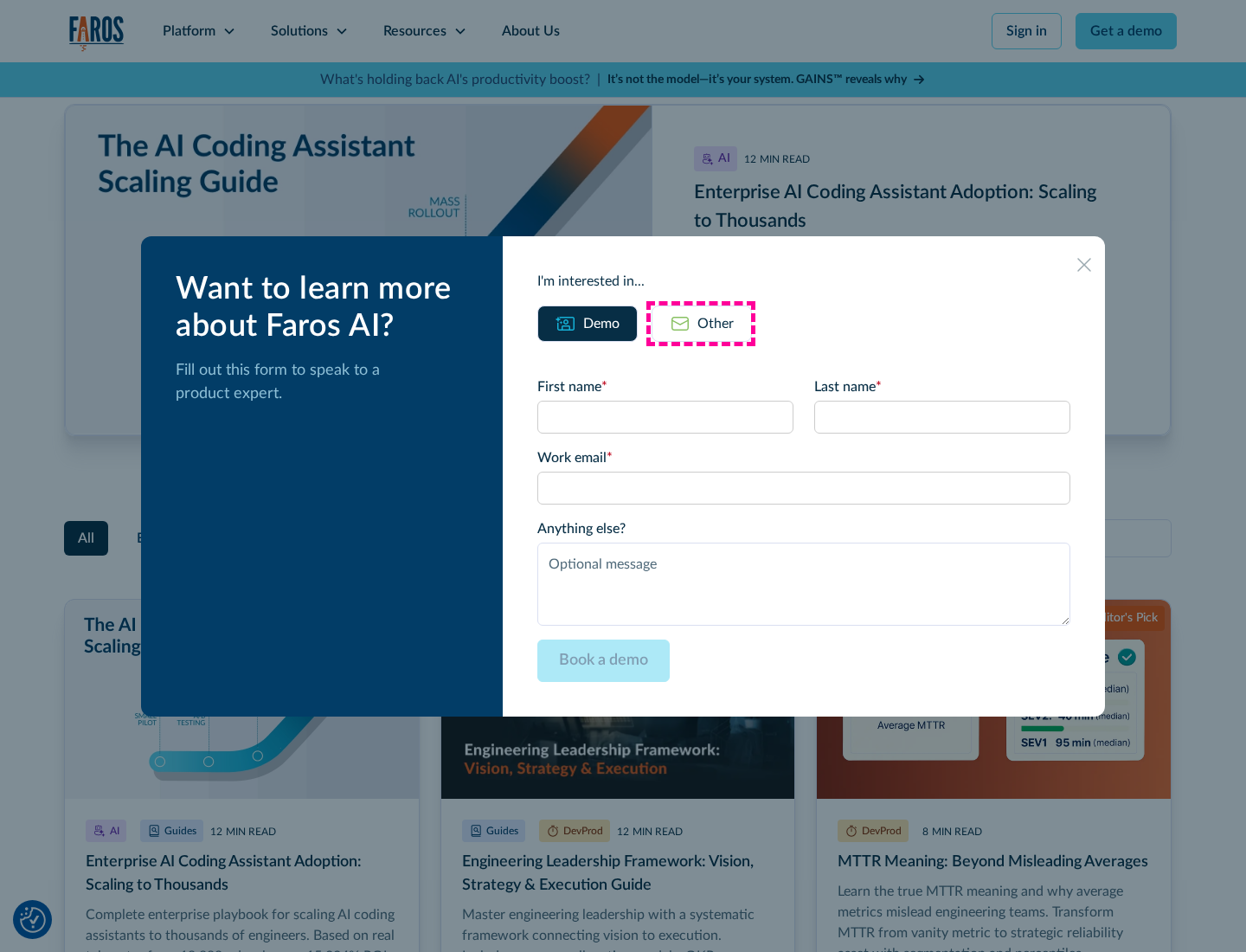
click at [701, 323] on div "Other" at bounding box center [715, 323] width 36 height 20
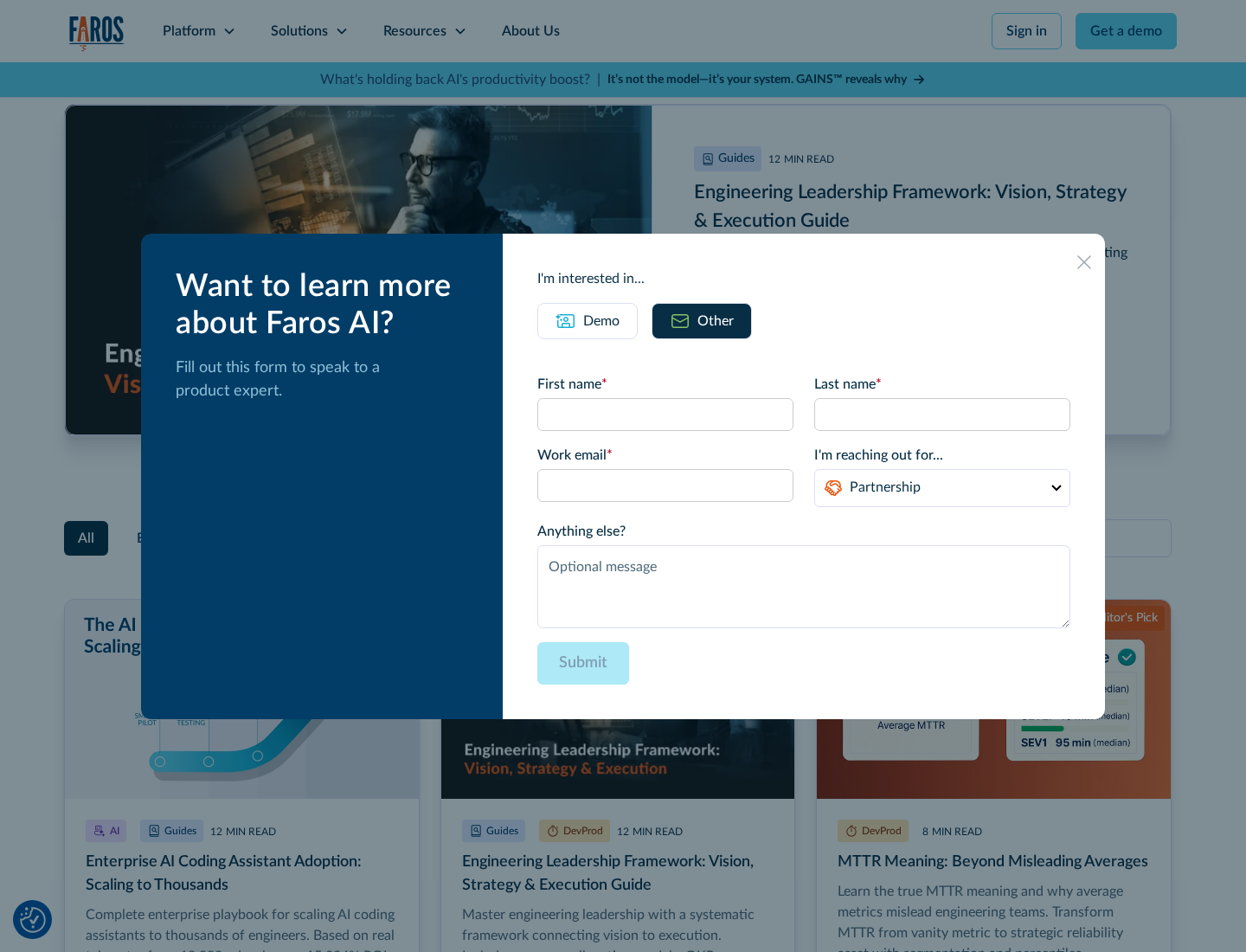
click at [1085, 261] on icon at bounding box center [1084, 262] width 14 height 14
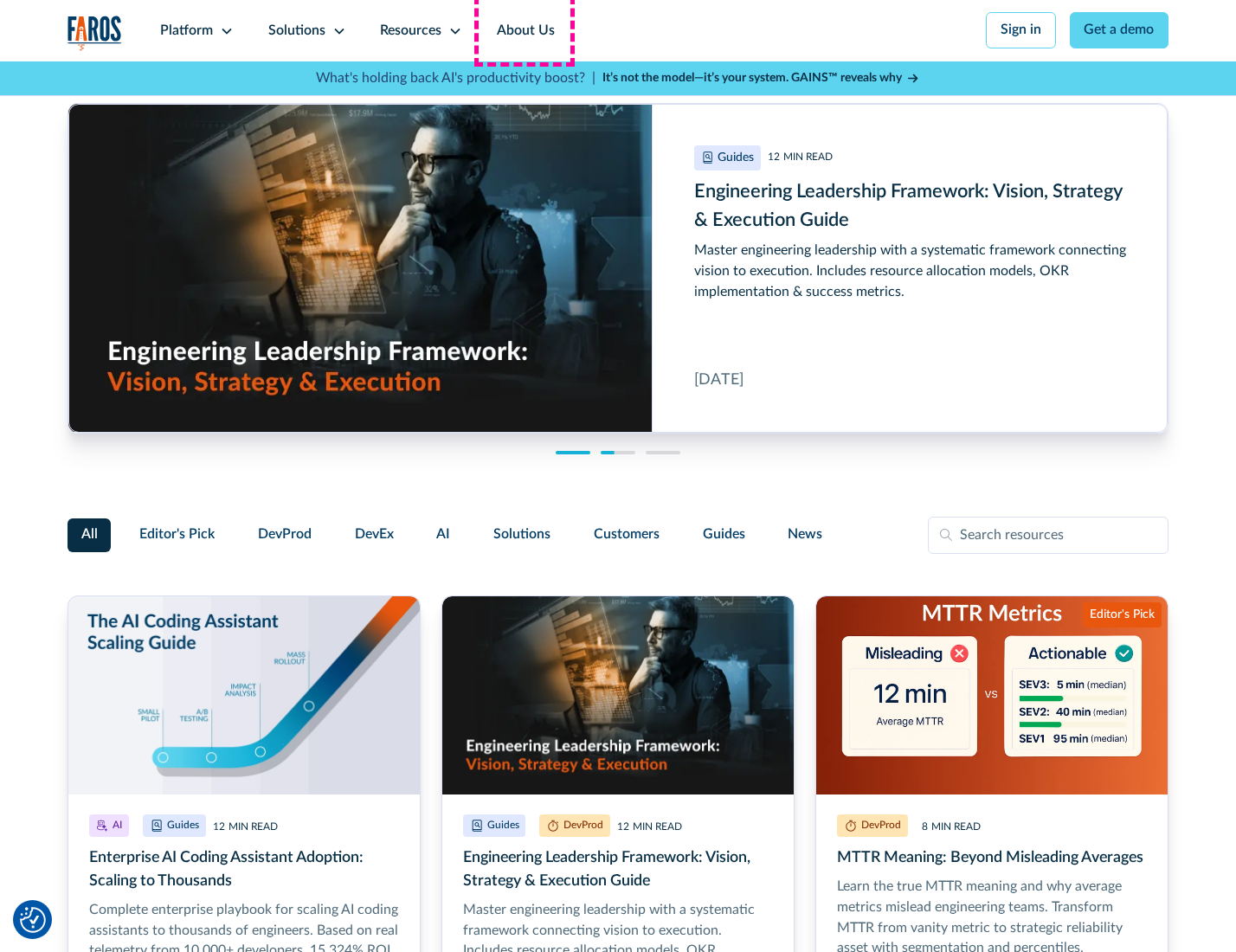
click at [523, 30] on link "About Us" at bounding box center [525, 30] width 92 height 61
